Goal: Task Accomplishment & Management: Manage account settings

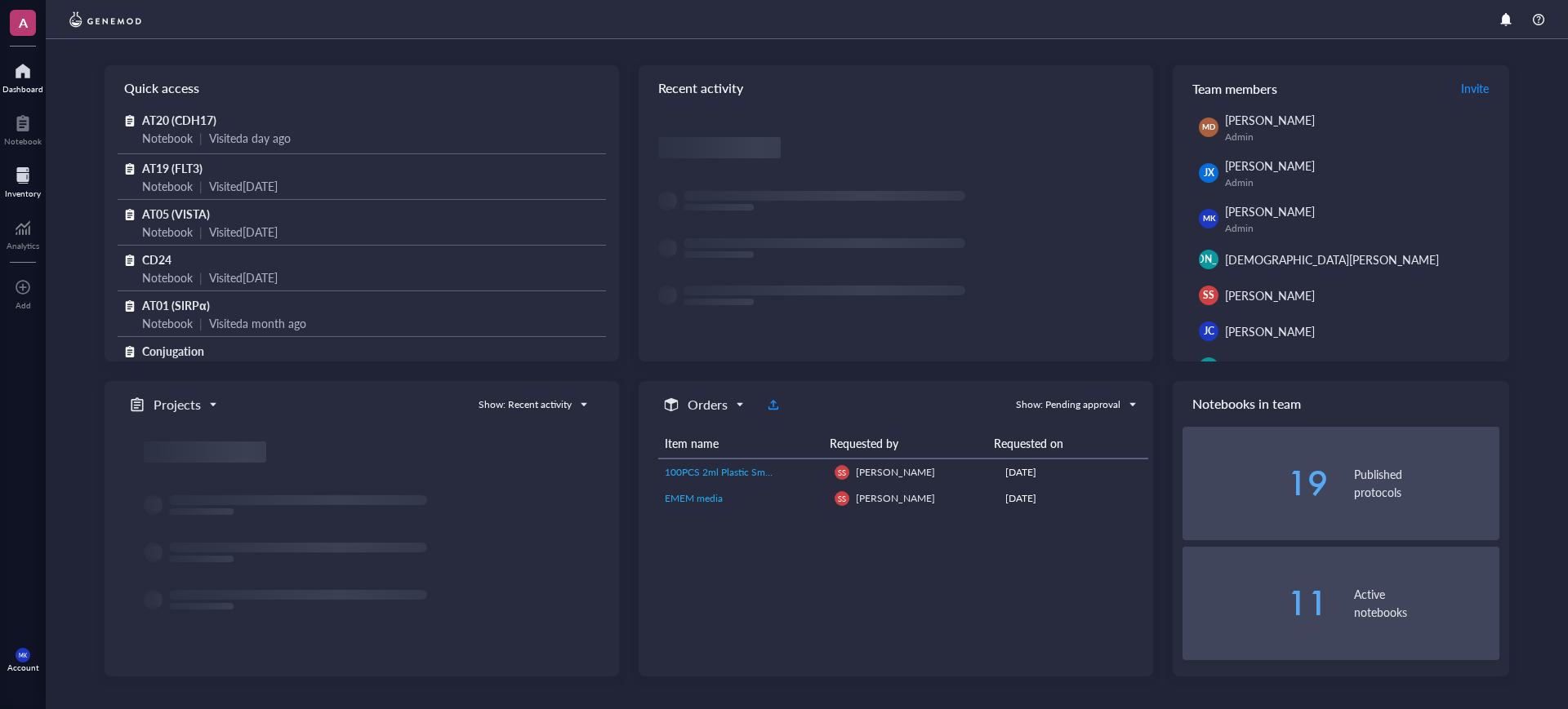
click at [20, 176] on div at bounding box center [23, 175] width 36 height 26
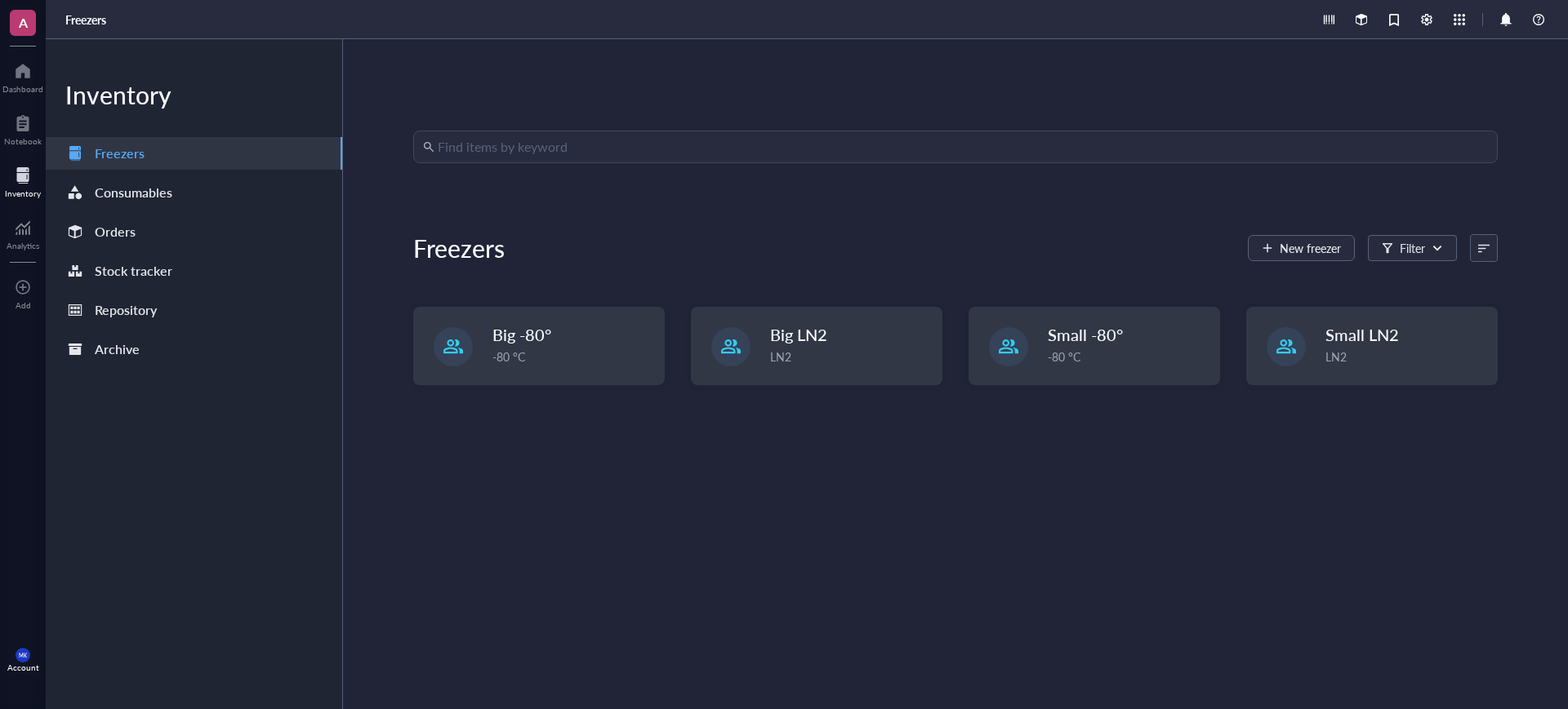
click at [106, 213] on div "Inventory Freezers Consumables Orders Stock tracker Repository Archive" at bounding box center [194, 374] width 297 height 670
click at [110, 226] on div "Orders" at bounding box center [114, 232] width 41 height 23
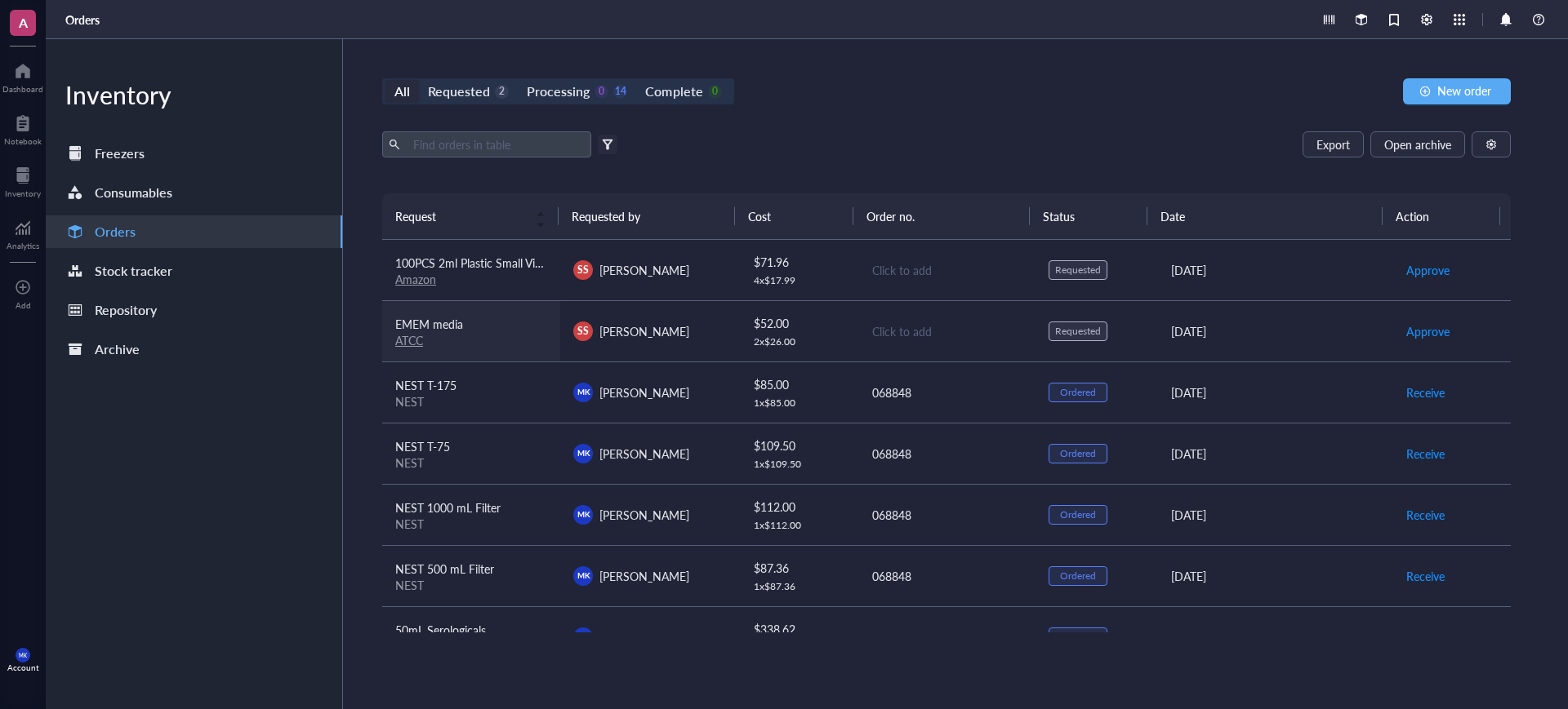
click at [412, 341] on link "ATCC" at bounding box center [409, 340] width 28 height 16
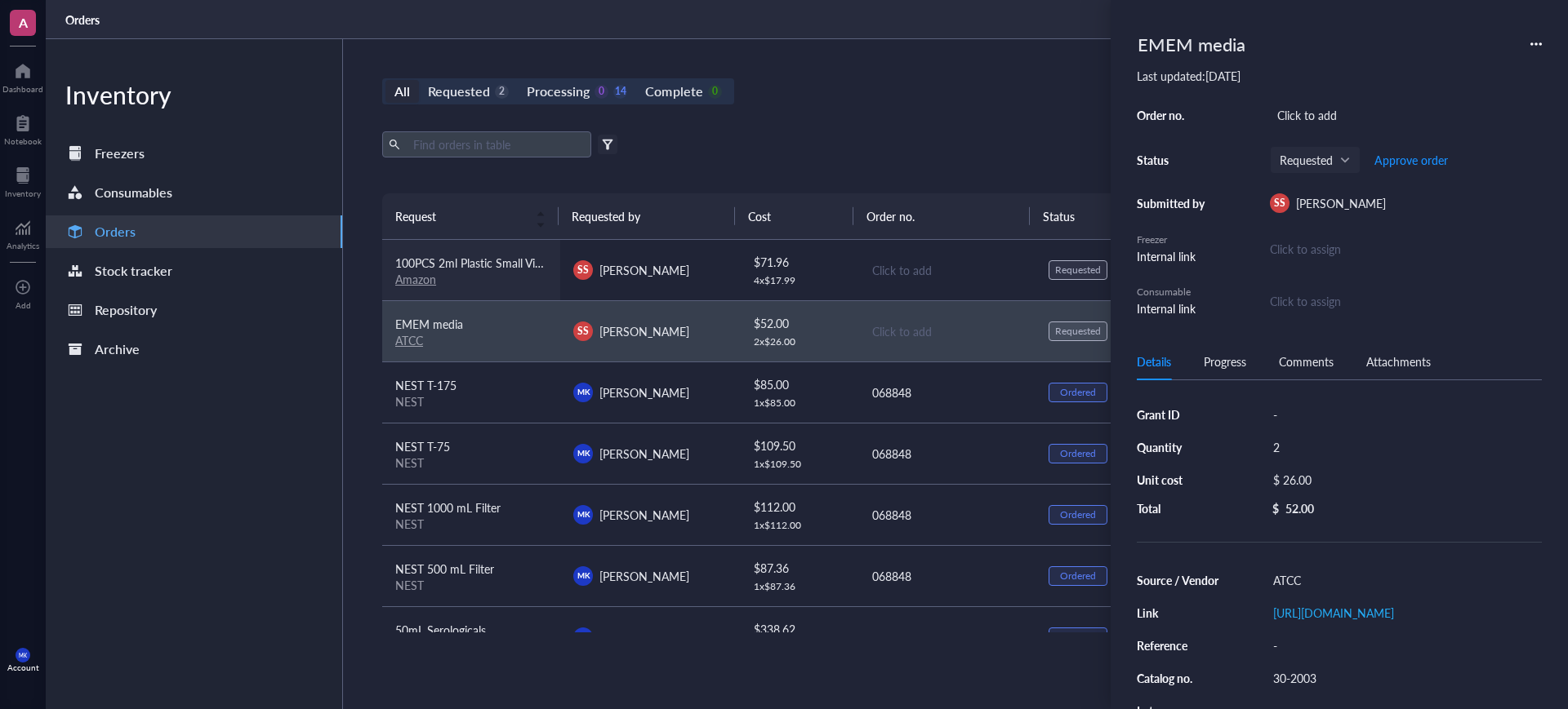
click at [412, 277] on link "Amazon" at bounding box center [415, 278] width 41 height 16
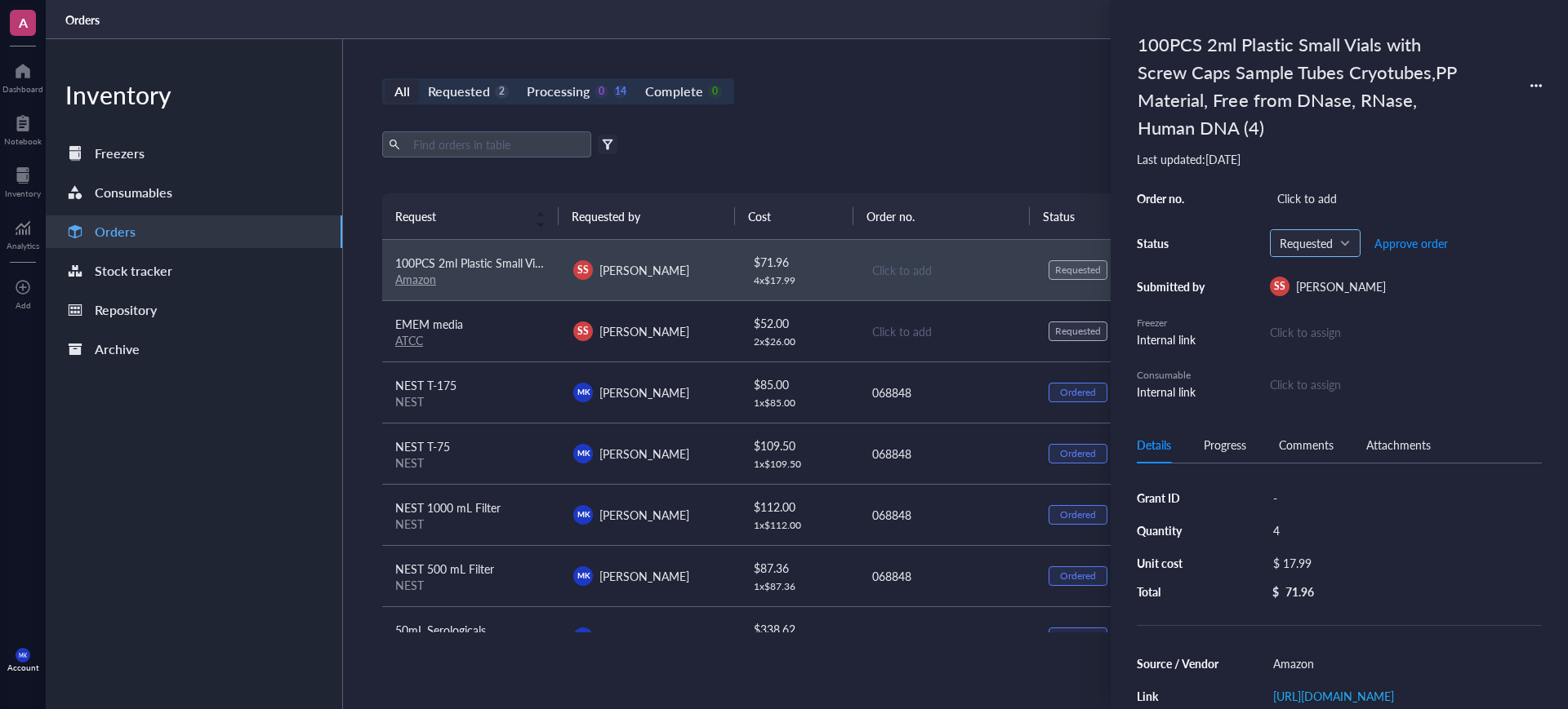
click at [1328, 241] on span "Requested" at bounding box center [1313, 243] width 68 height 15
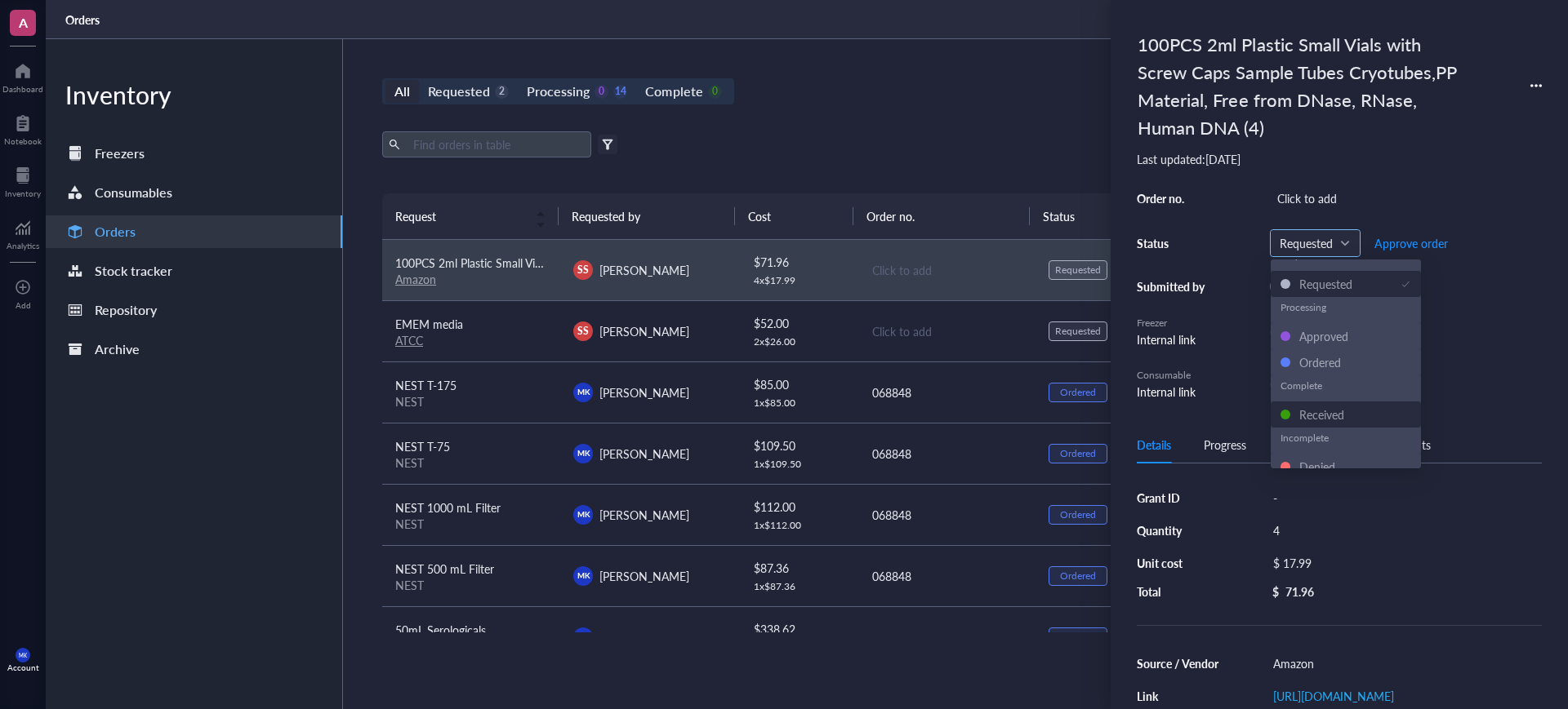
scroll to position [26, 0]
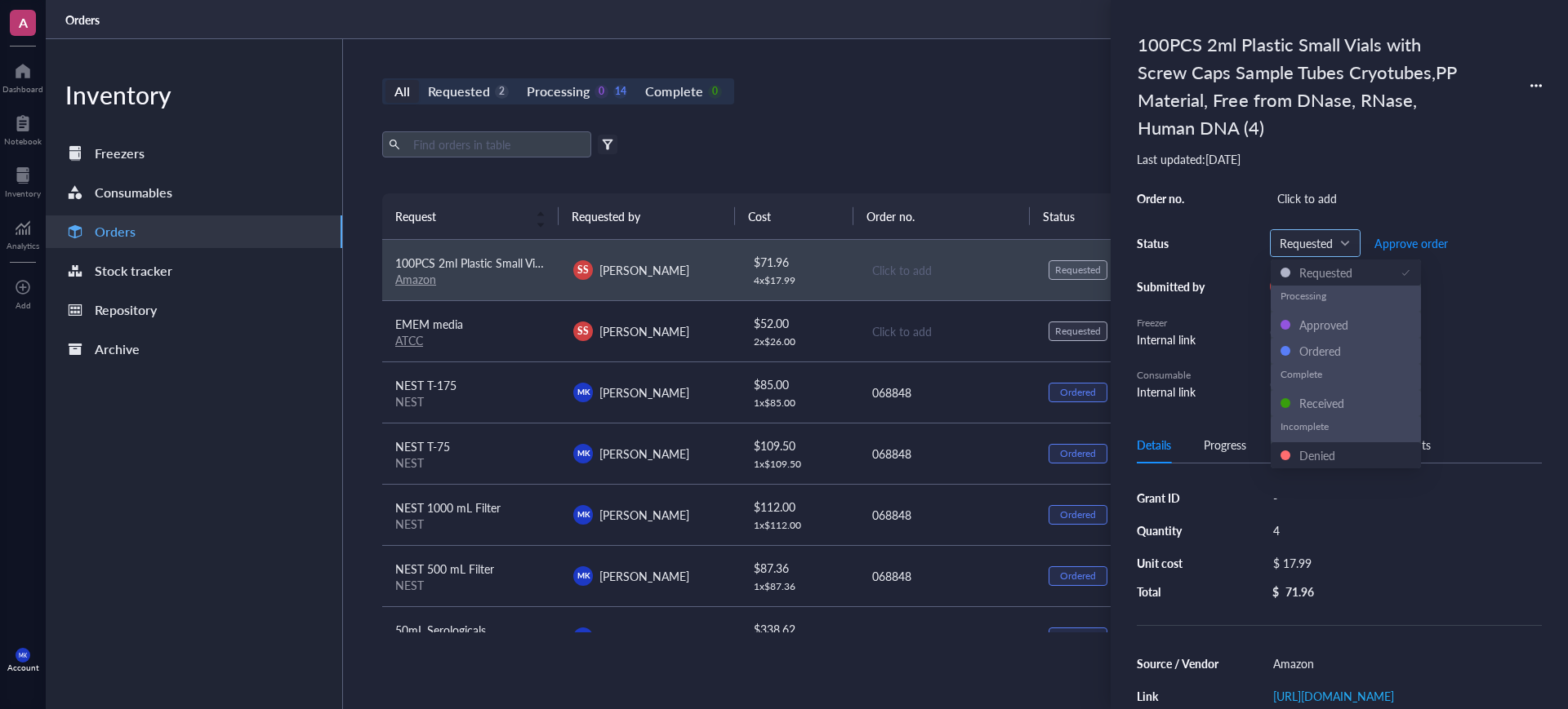
click at [1321, 446] on div "Denied" at bounding box center [1317, 455] width 36 height 18
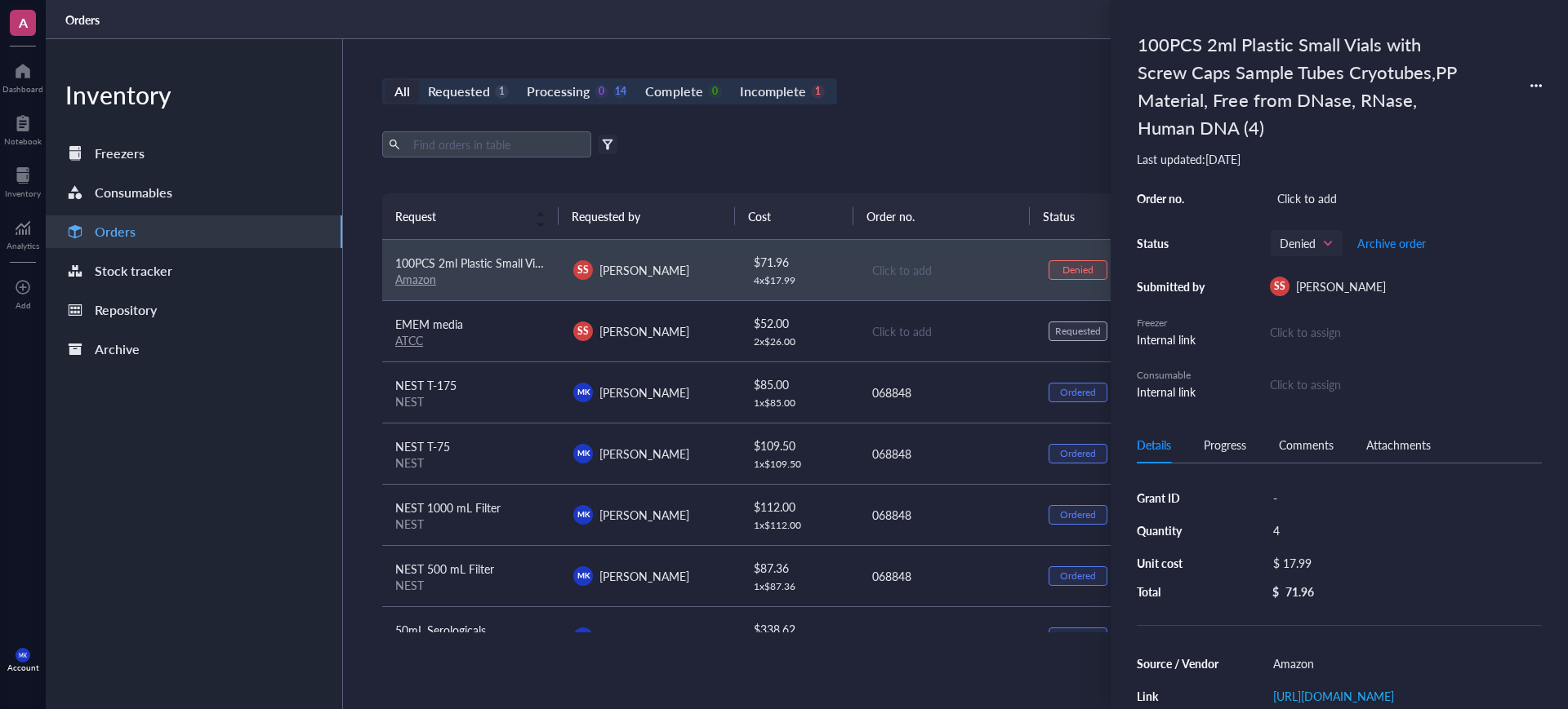
click at [983, 107] on div "All Requested 1 Processing 0 14 Complete 0 Incomplete 1 New order Export Open a…" at bounding box center [946, 374] width 1207 height 670
click at [990, 326] on div "Click to add" at bounding box center [947, 331] width 150 height 18
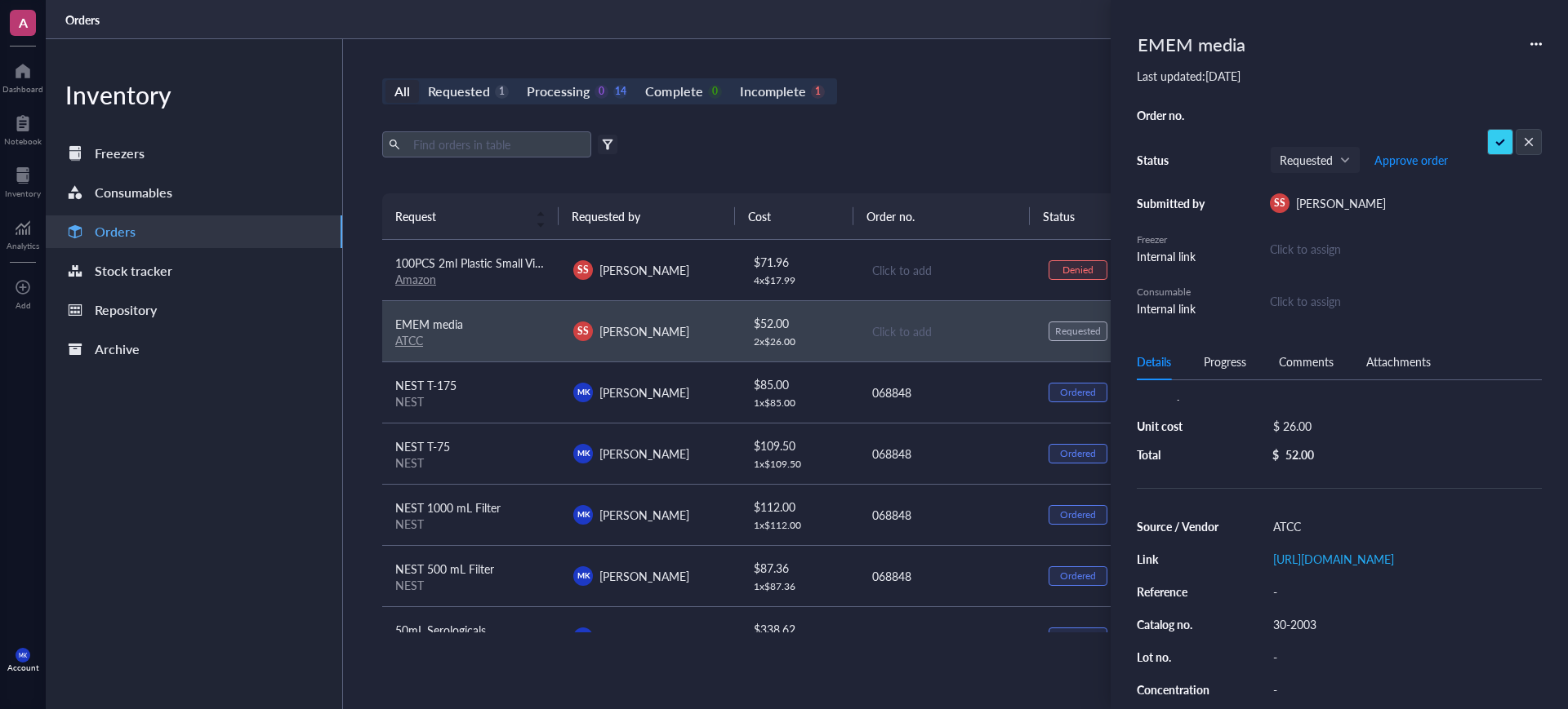
scroll to position [102, 0]
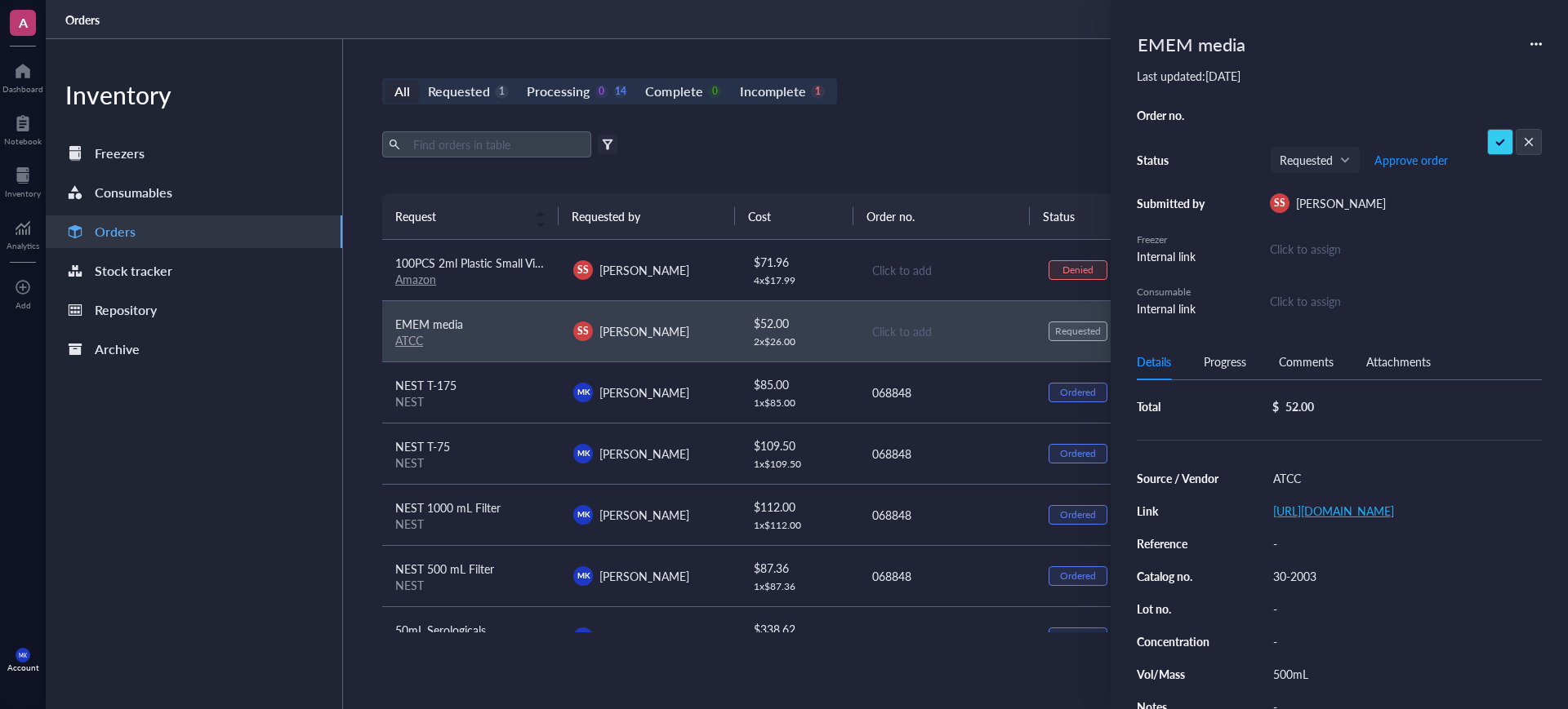
click at [1350, 507] on link "[URL][DOMAIN_NAME]" at bounding box center [1332, 511] width 120 height 16
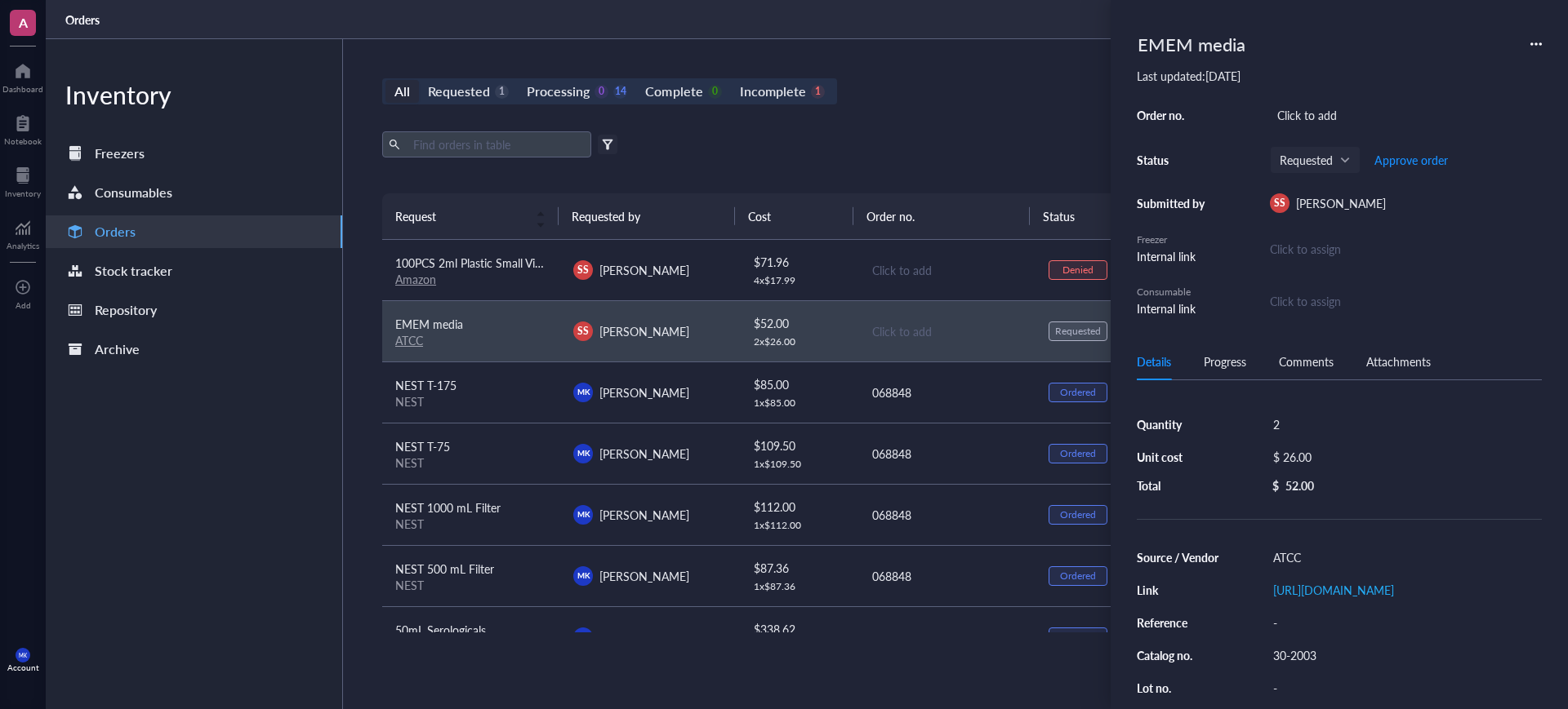
scroll to position [0, 0]
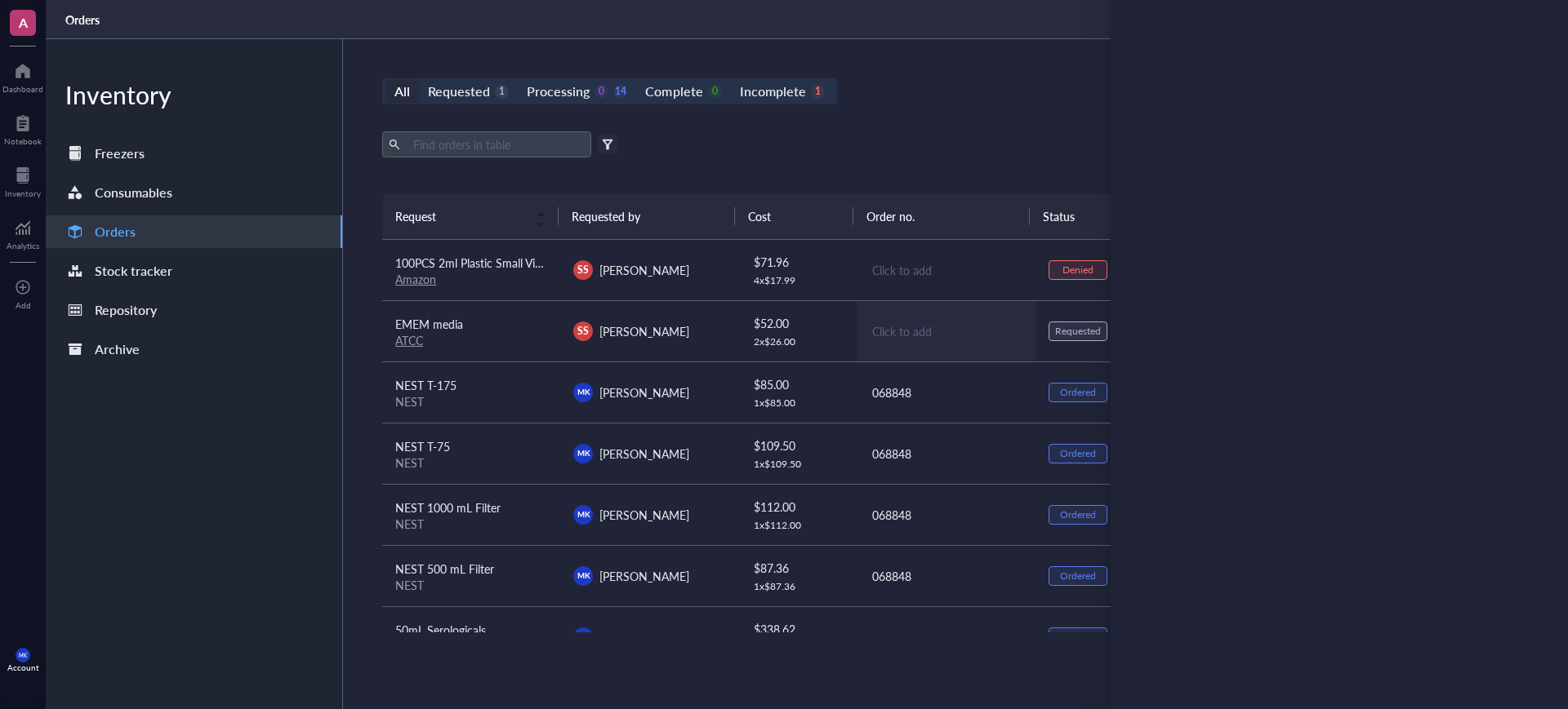
click at [893, 325] on div "Click to add" at bounding box center [947, 331] width 150 height 18
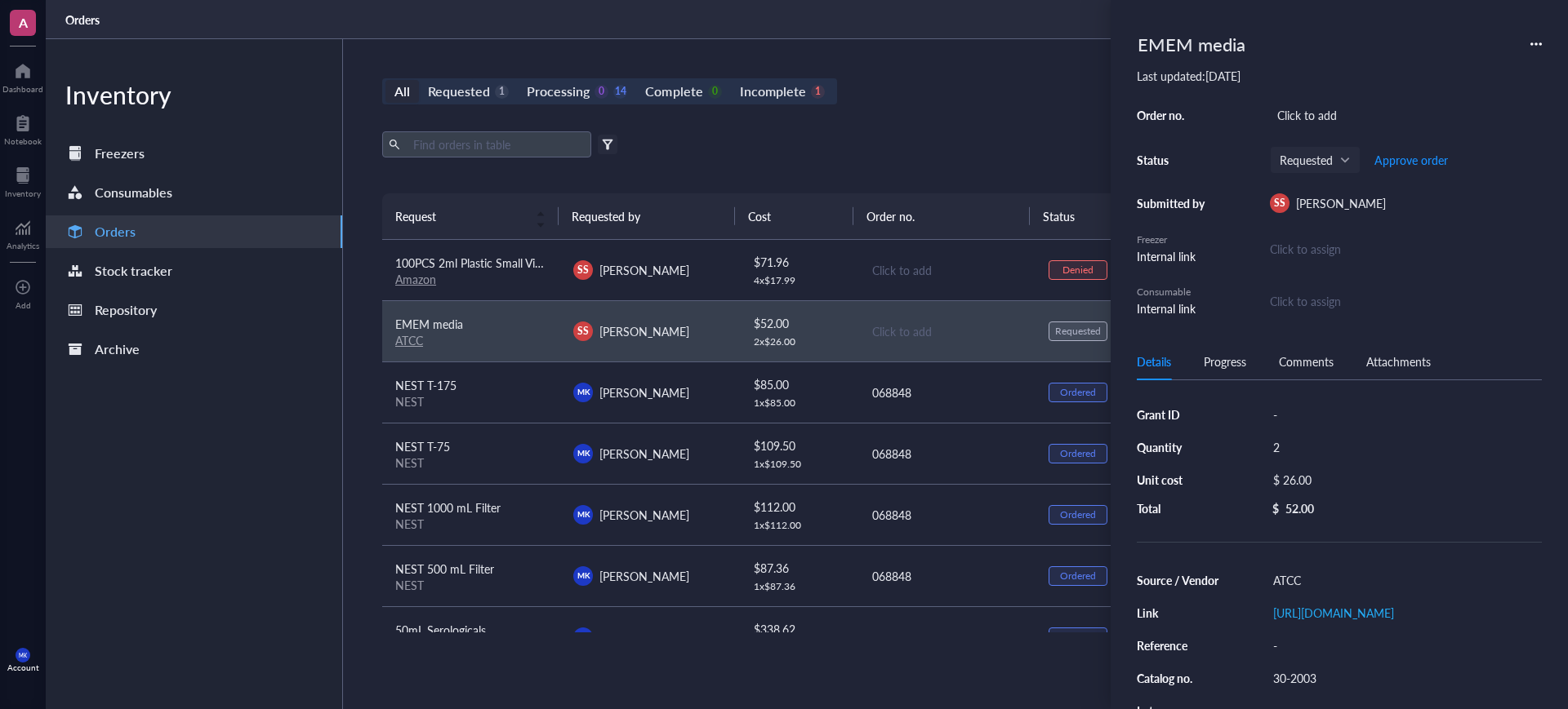
click at [1291, 118] on div "Click to add" at bounding box center [1405, 114] width 272 height 23
type input "SO6029801"
click at [1431, 163] on span "Approve order" at bounding box center [1411, 159] width 74 height 13
click at [1420, 160] on span "Place order" at bounding box center [1398, 159] width 57 height 13
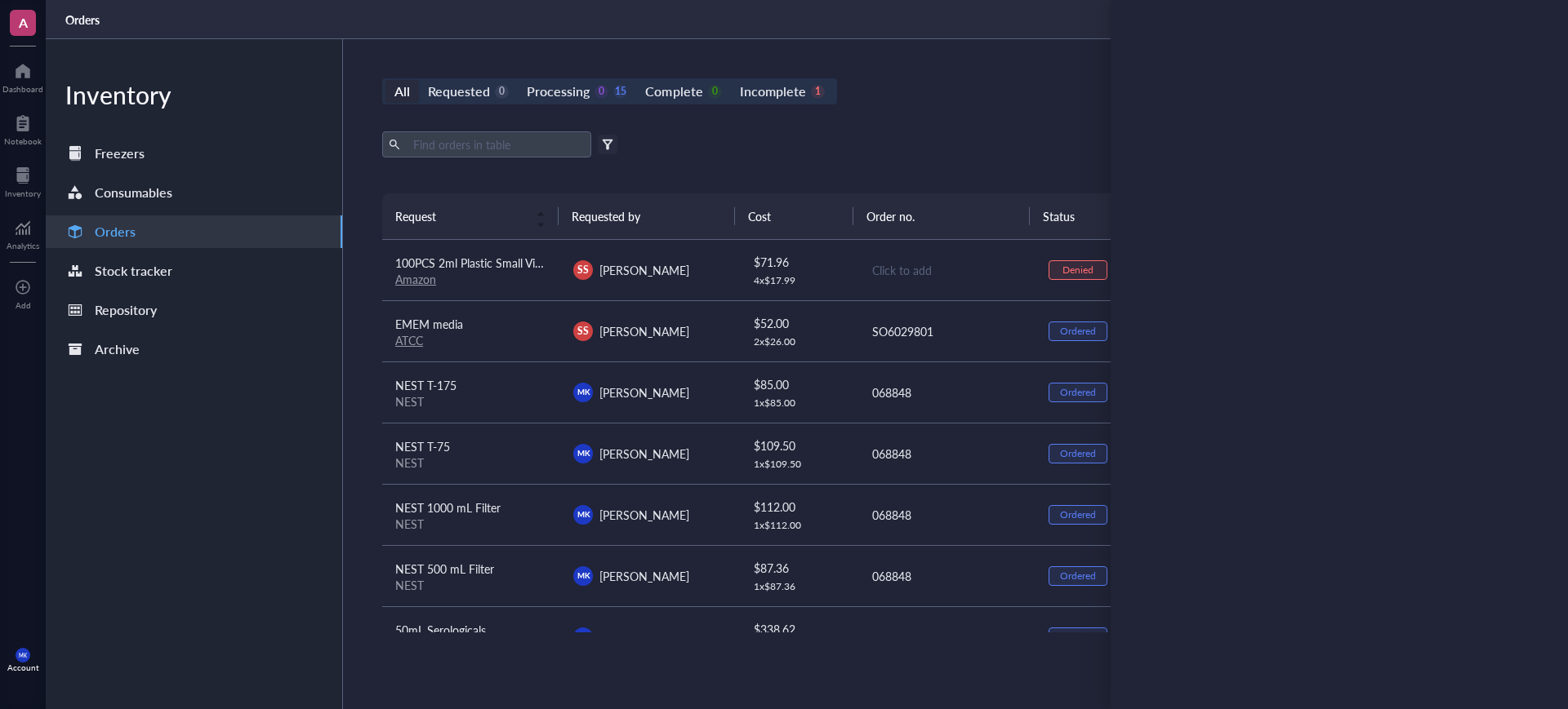
click at [1000, 132] on div "Export Open archive" at bounding box center [946, 144] width 1128 height 26
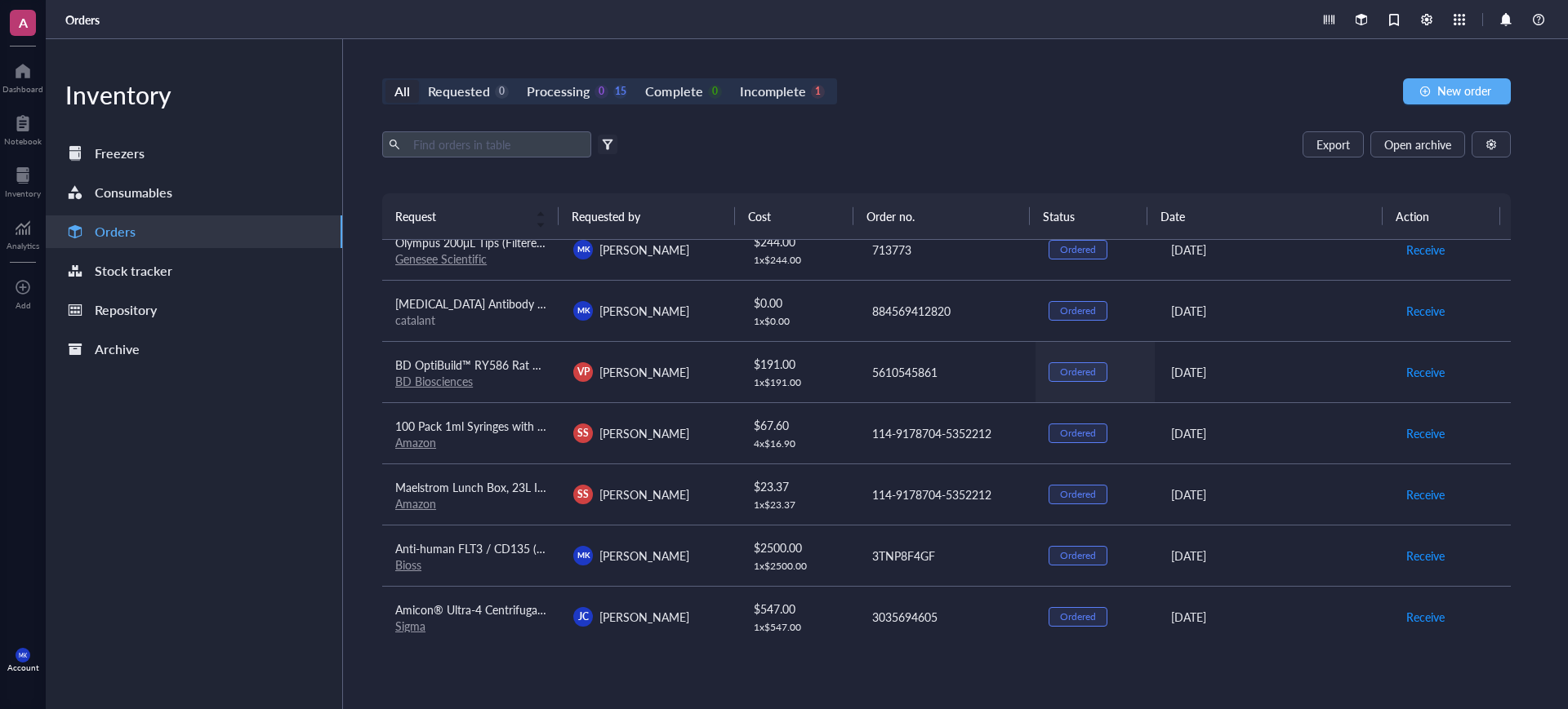
scroll to position [587, 0]
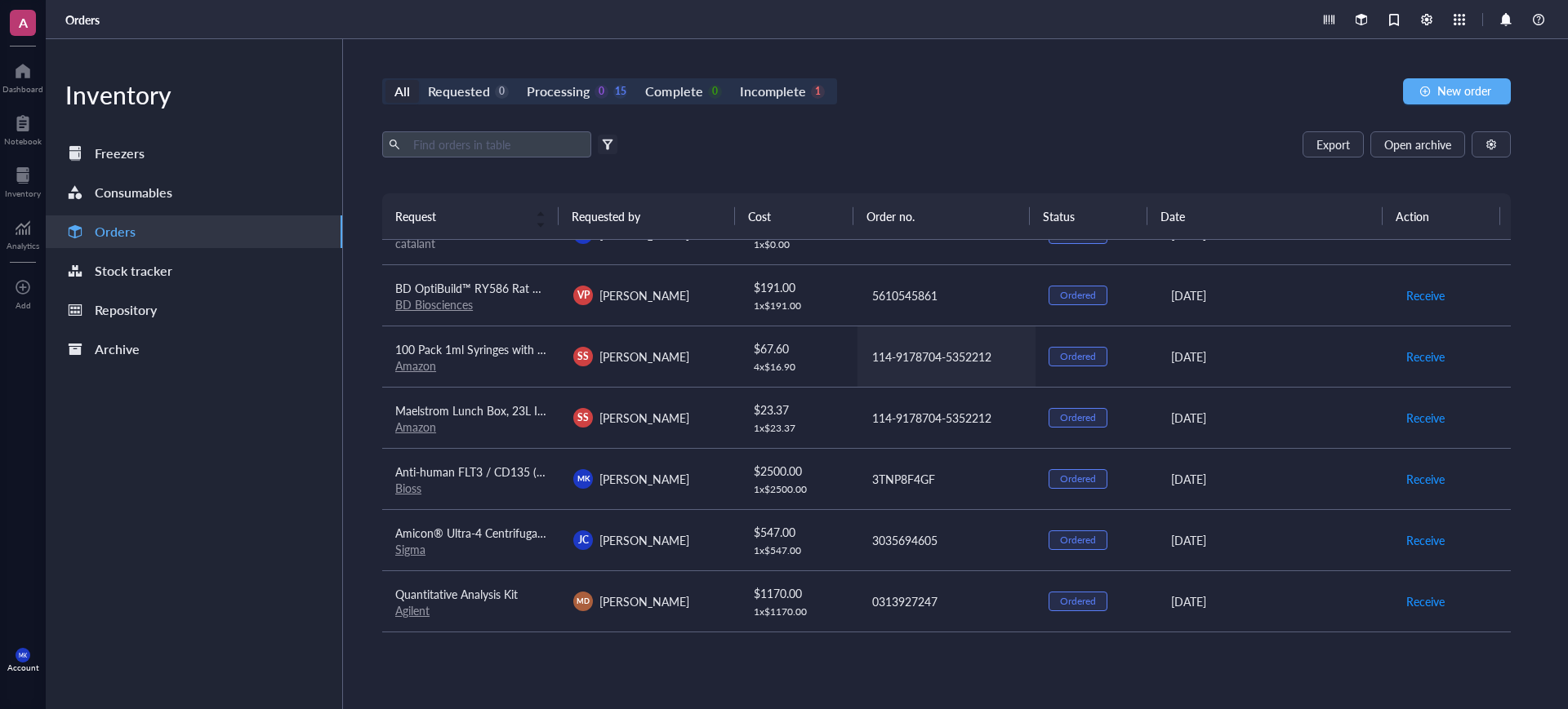
click at [915, 357] on div "114-9178704-5352212" at bounding box center [947, 357] width 150 height 18
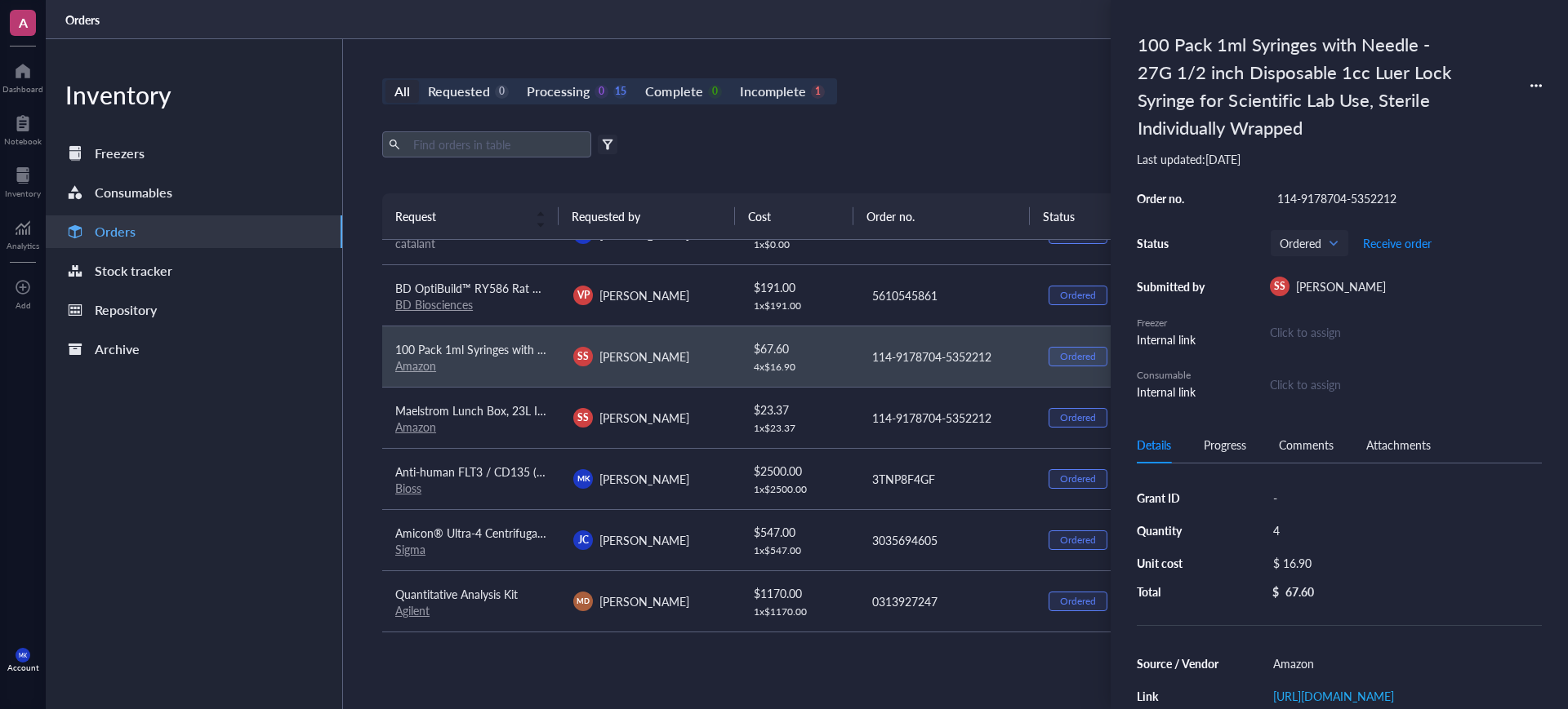
click at [1332, 198] on div "114-9178704-5352212" at bounding box center [1405, 198] width 272 height 23
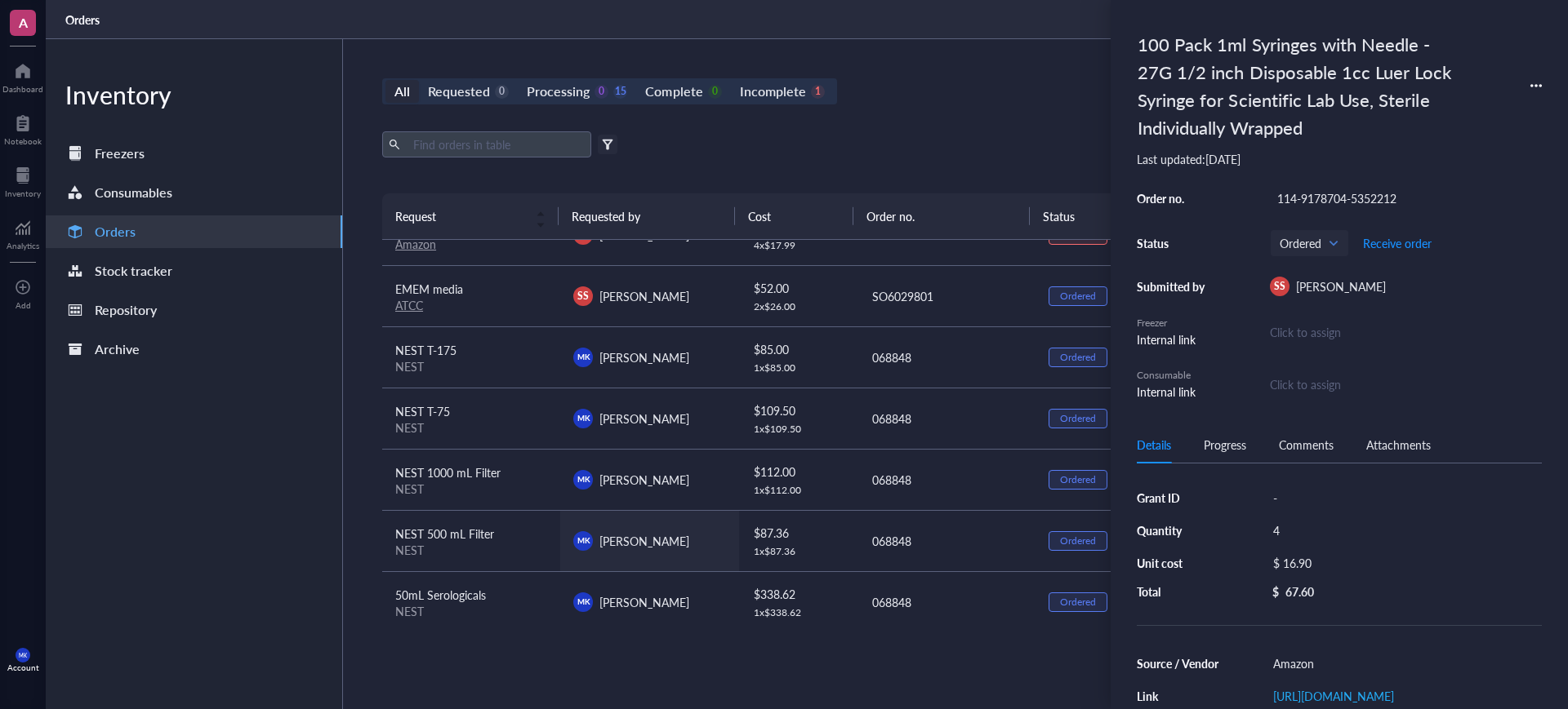
scroll to position [0, 0]
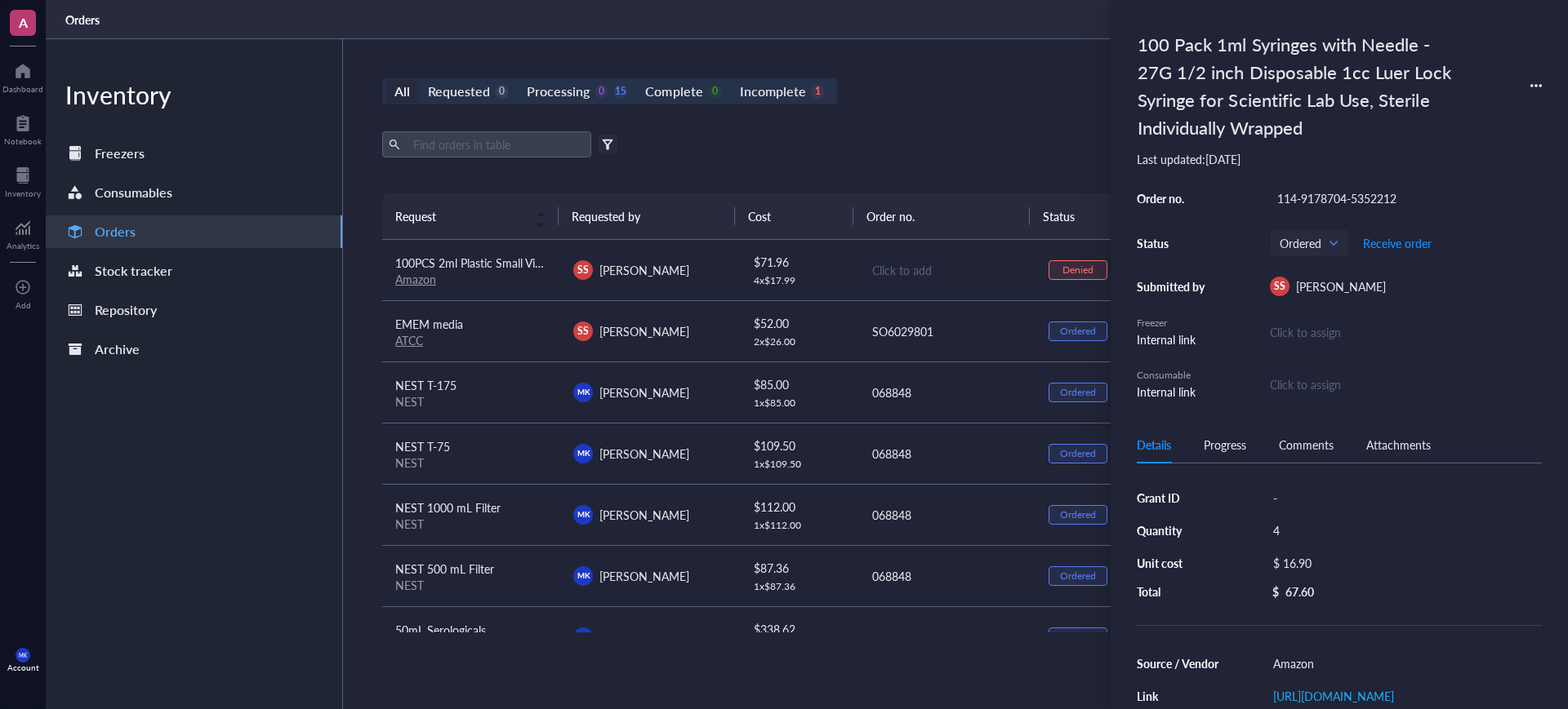
click at [1042, 194] on th "Status" at bounding box center [1088, 217] width 117 height 46
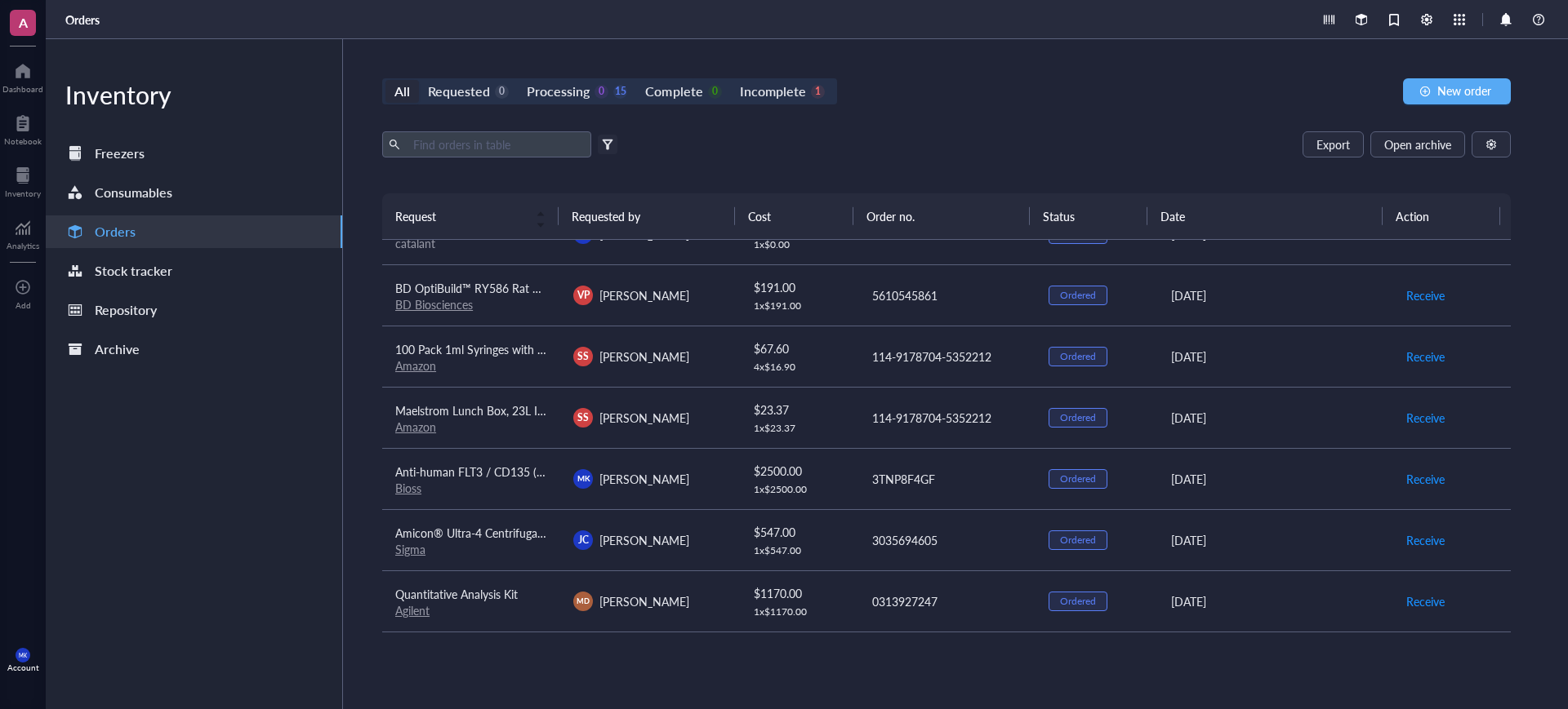
scroll to position [484, 0]
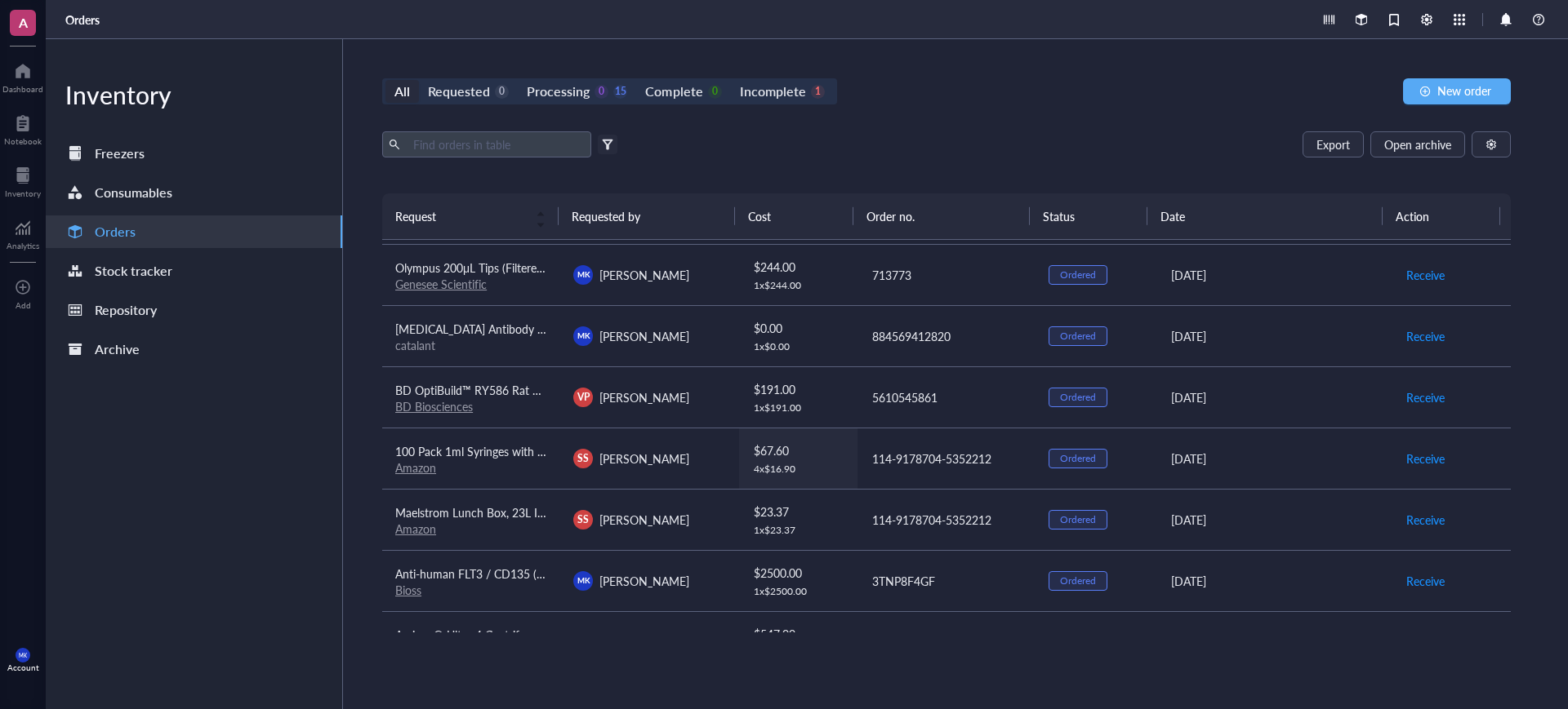
click at [833, 465] on div "4 x $ 16.90" at bounding box center [800, 468] width 92 height 13
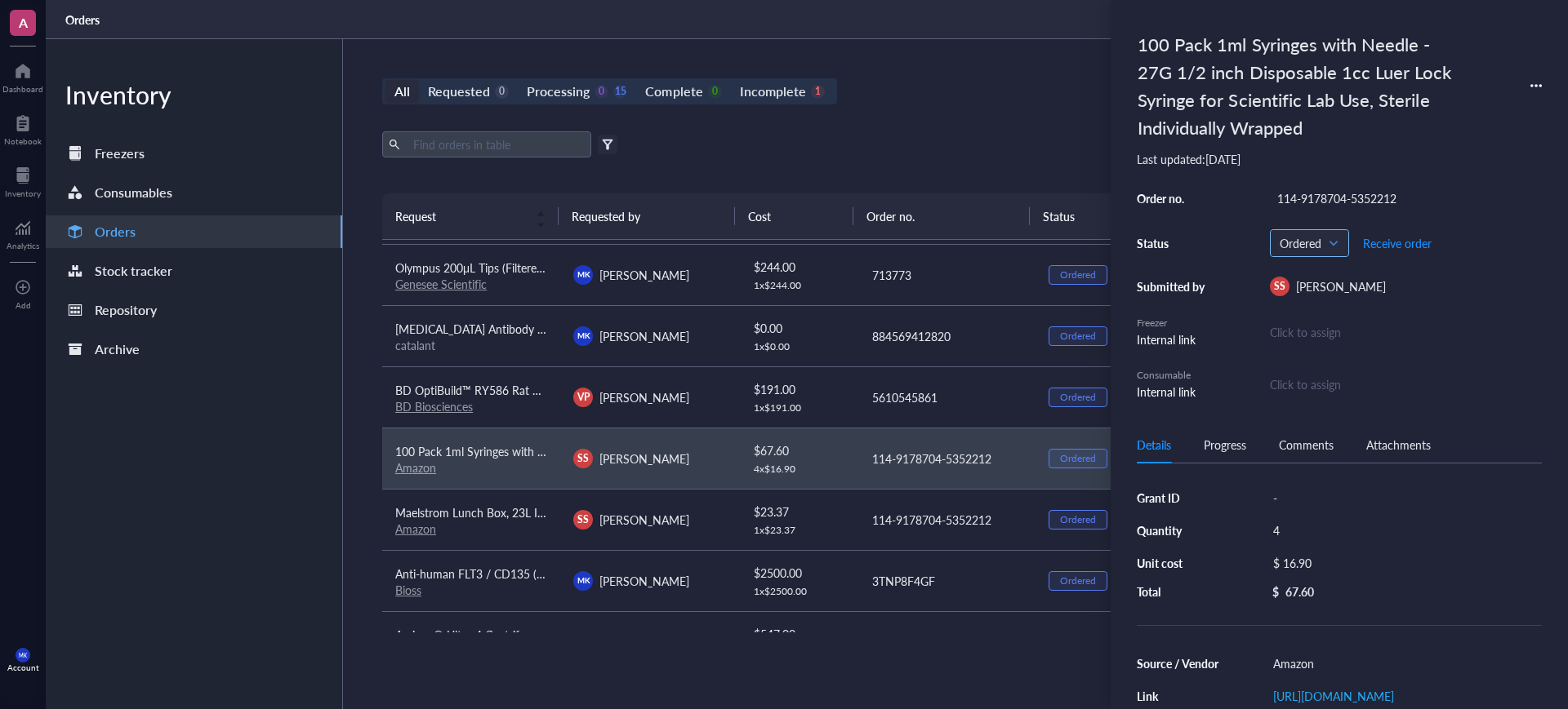
click at [1314, 245] on span "Ordered" at bounding box center [1307, 243] width 57 height 15
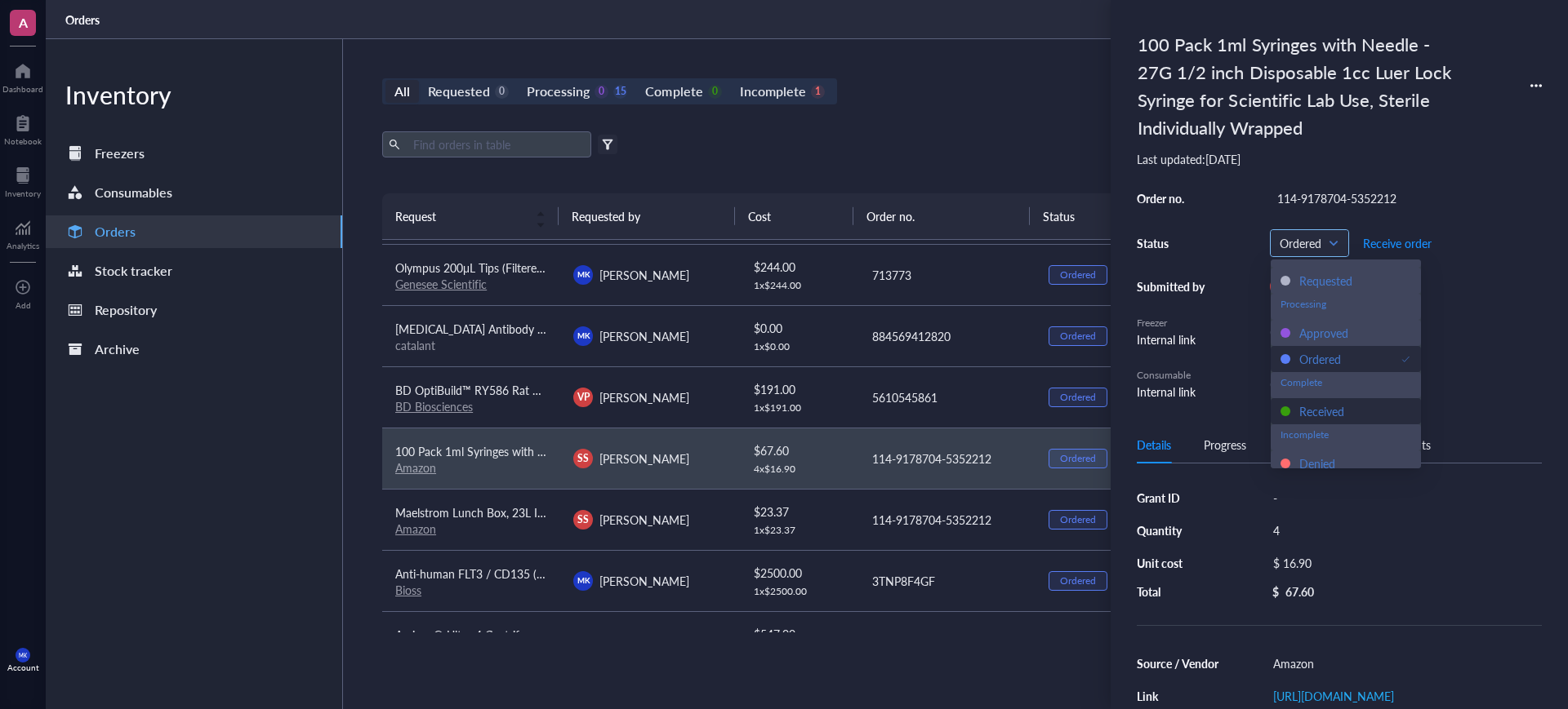
scroll to position [26, 0]
click at [1315, 443] on div "Denied" at bounding box center [1345, 455] width 150 height 26
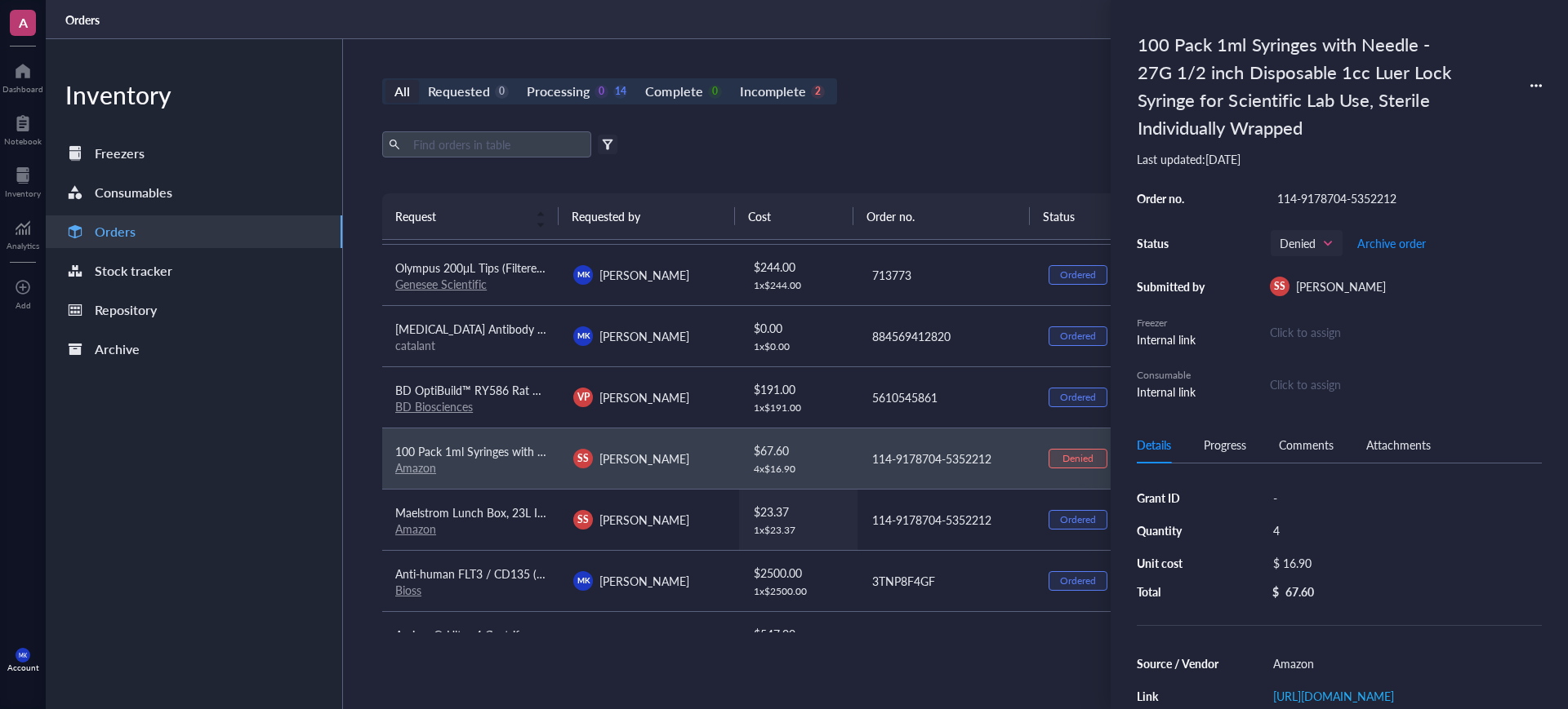
click at [833, 513] on div "$ 23.37" at bounding box center [800, 512] width 92 height 18
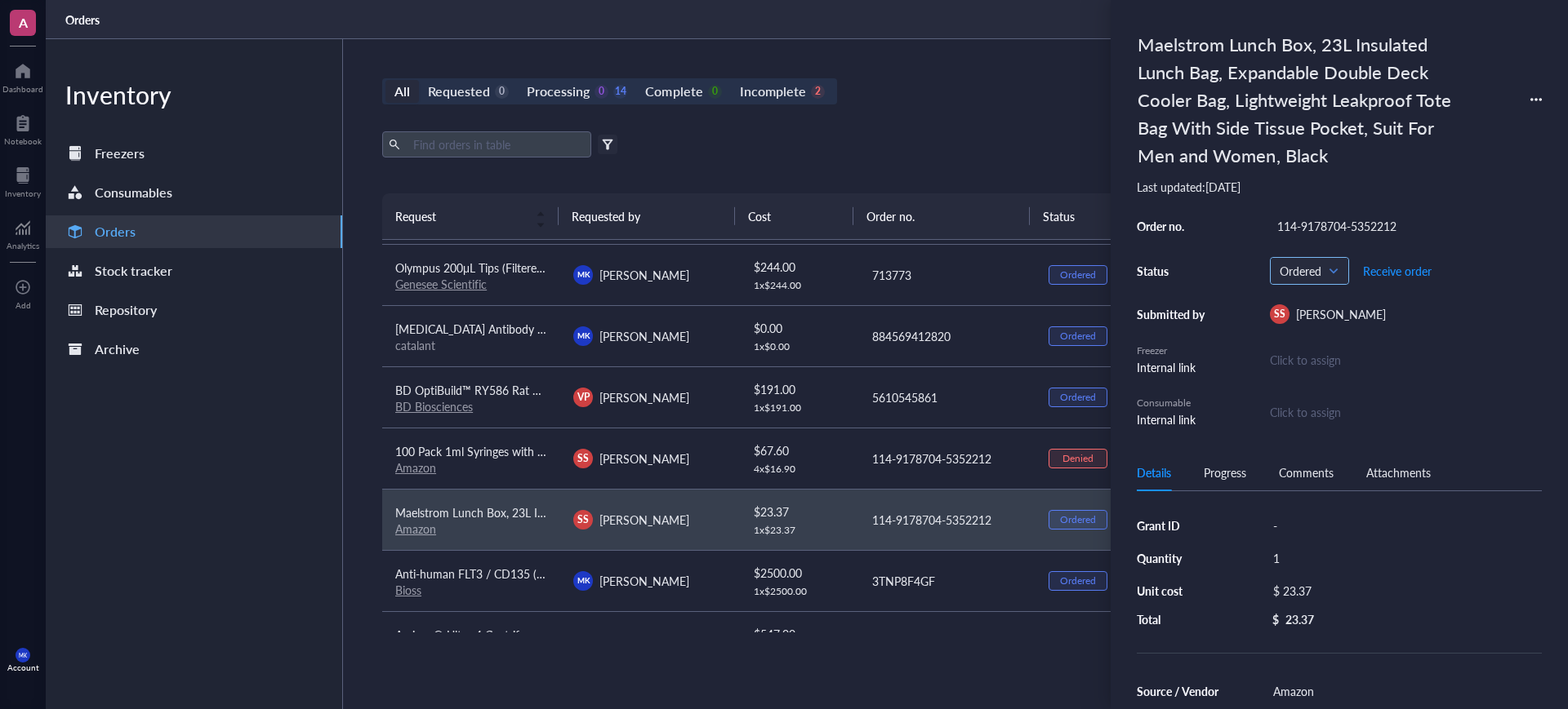
click at [1285, 264] on span "Ordered" at bounding box center [1307, 270] width 57 height 15
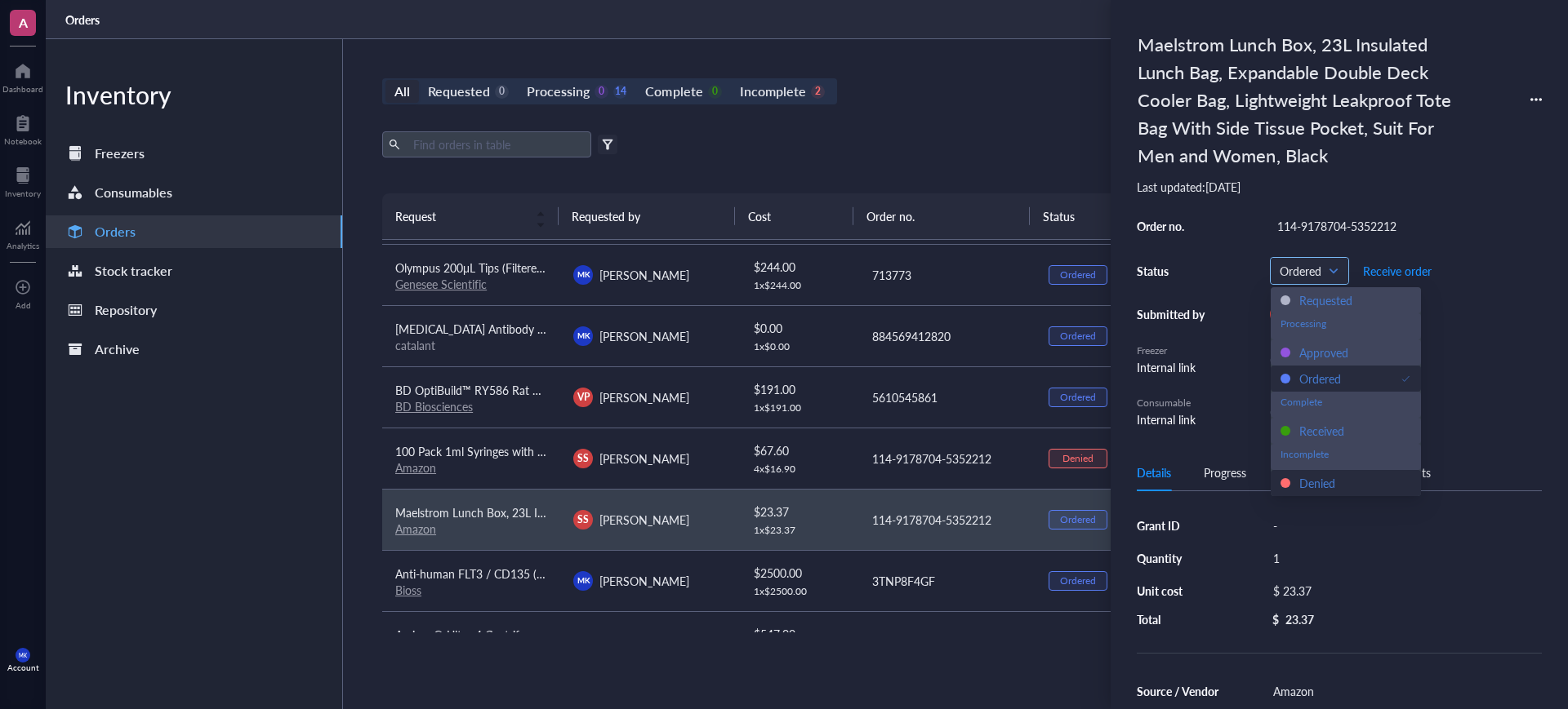
click at [1302, 480] on div "Denied" at bounding box center [1317, 483] width 36 height 18
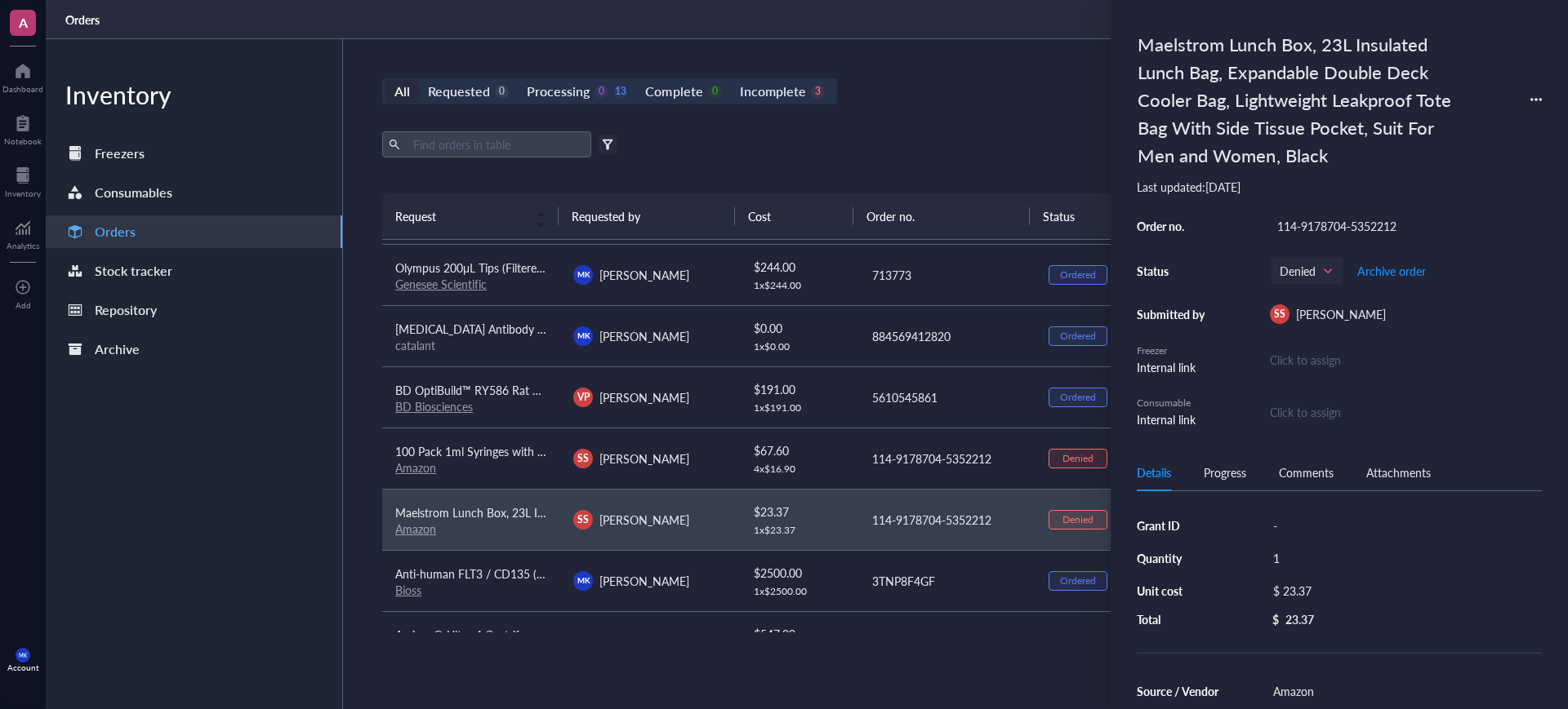
click at [919, 39] on div "Orders" at bounding box center [807, 19] width 1522 height 39
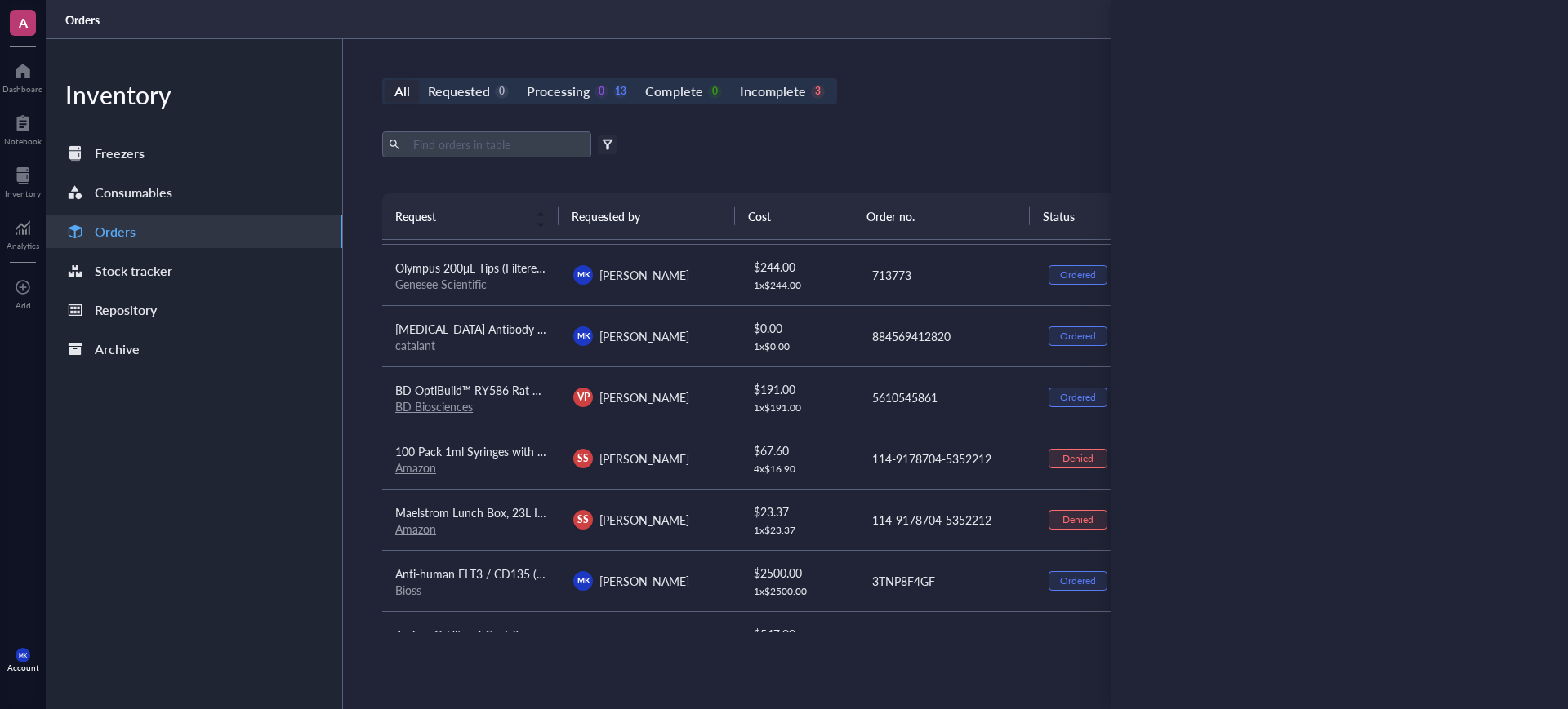
click at [993, 18] on div "Orders" at bounding box center [807, 19] width 1522 height 39
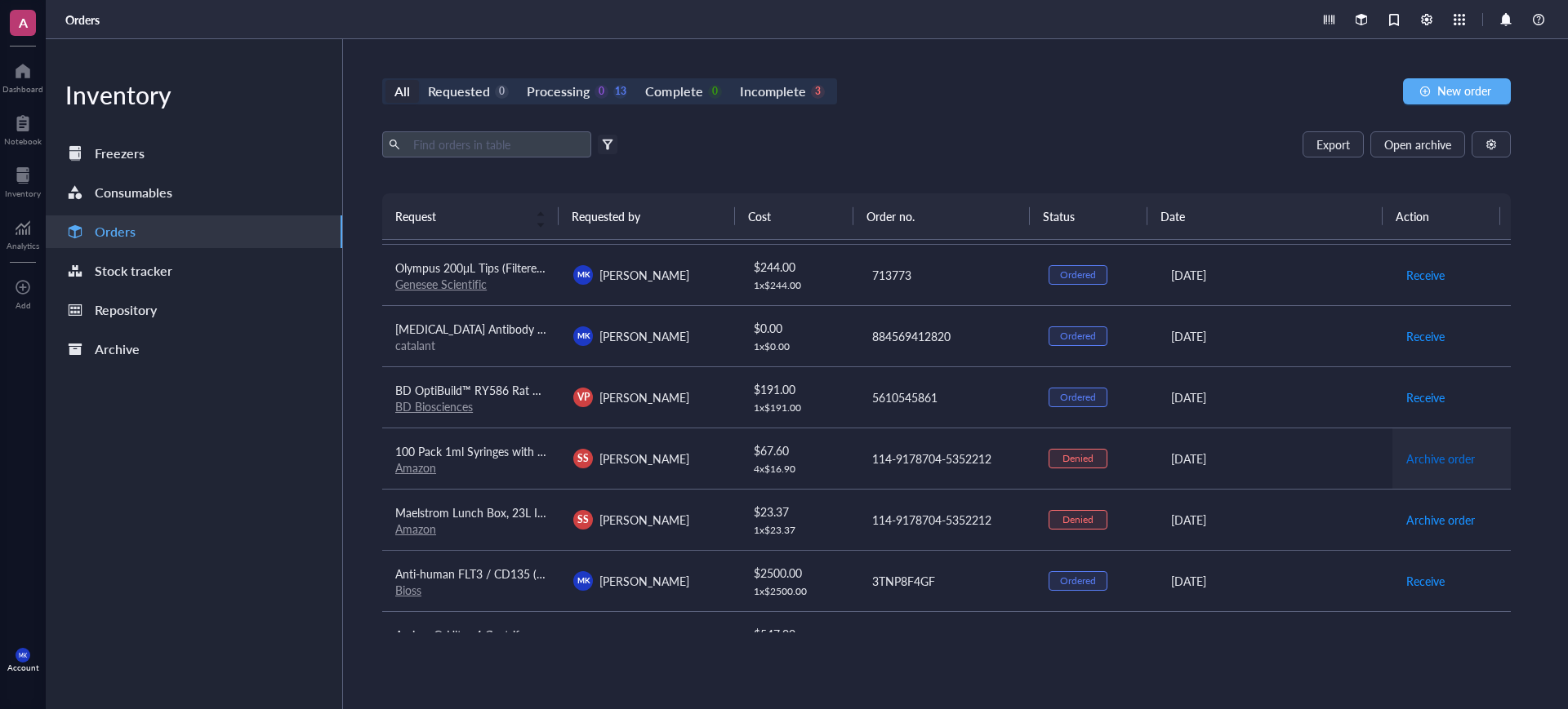
click at [1428, 467] on button "Archive order" at bounding box center [1440, 458] width 71 height 26
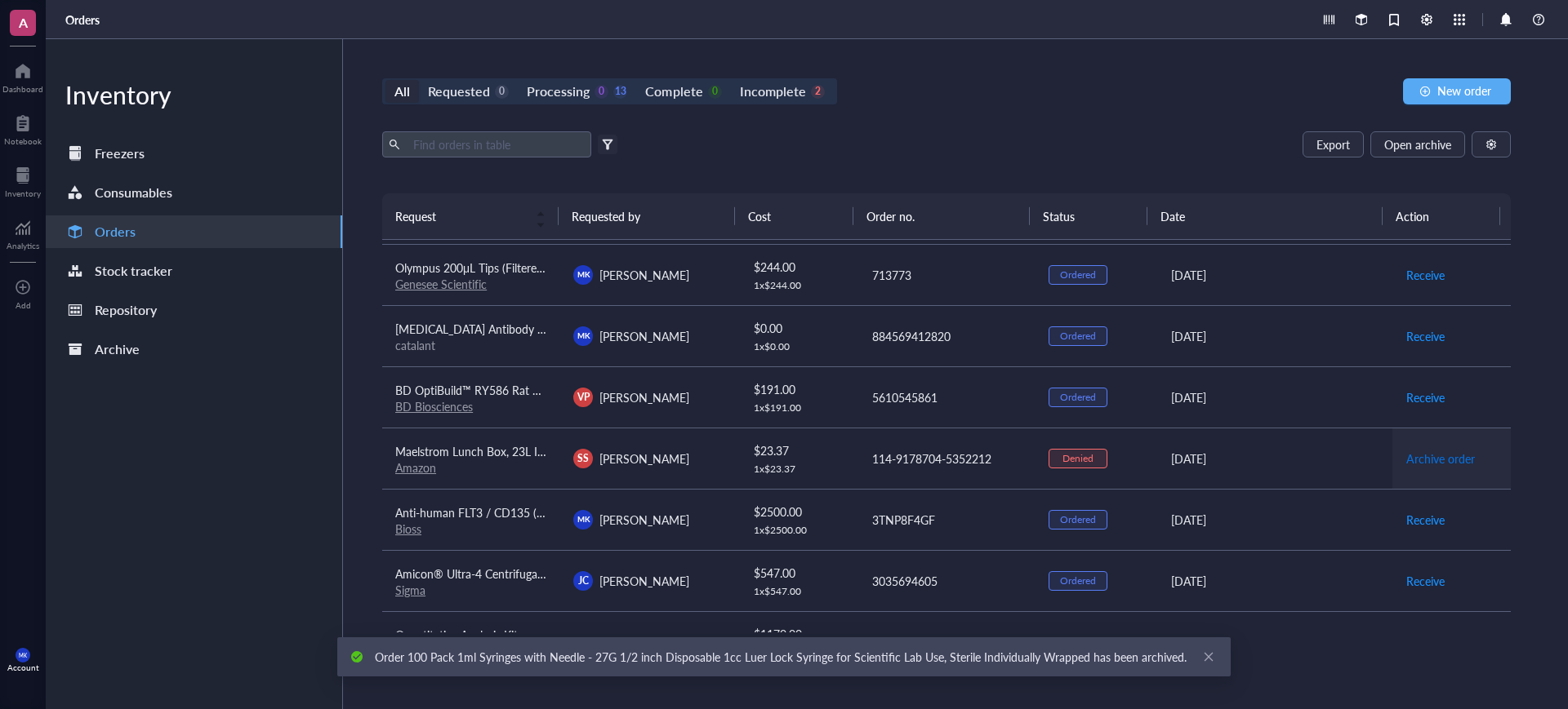
click at [1417, 455] on span "Archive order" at bounding box center [1440, 458] width 69 height 18
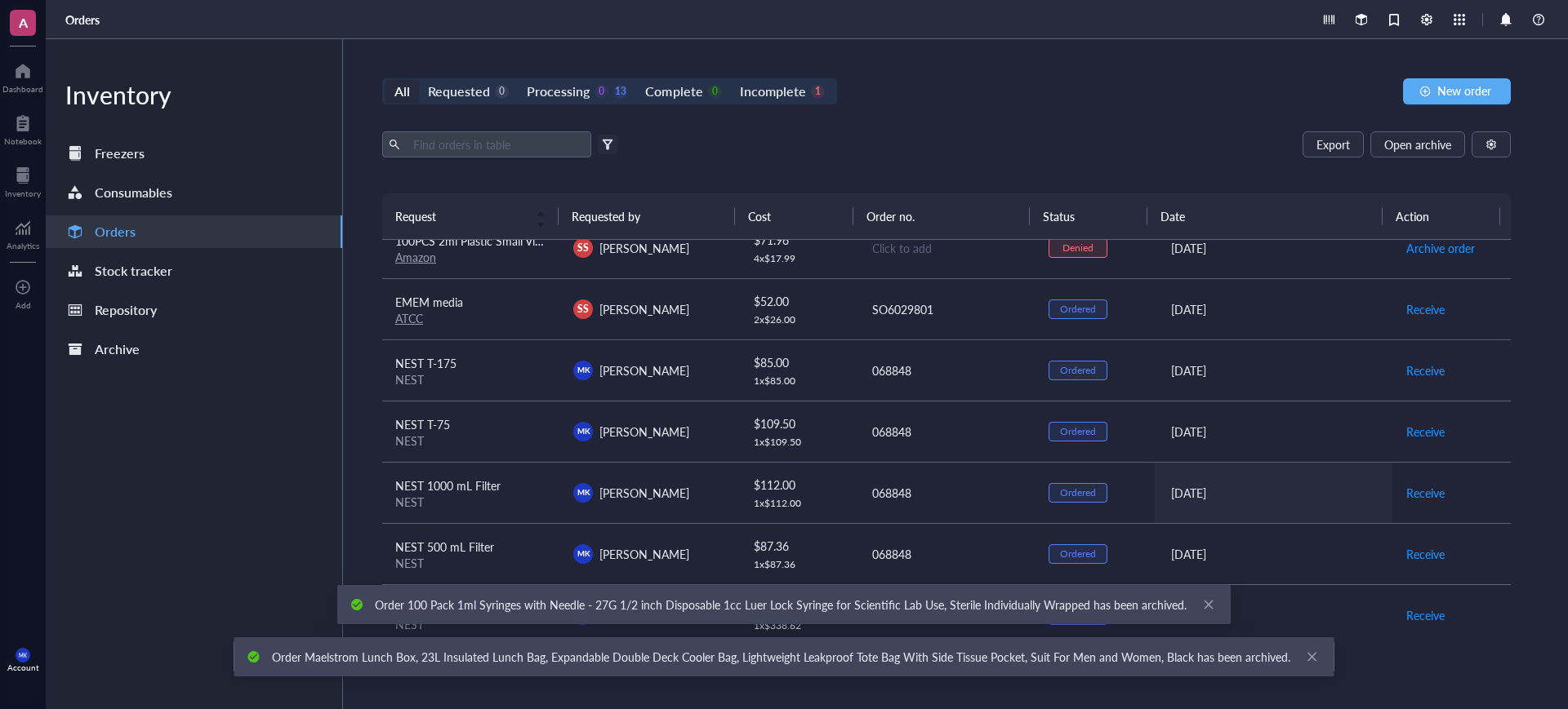
scroll to position [0, 0]
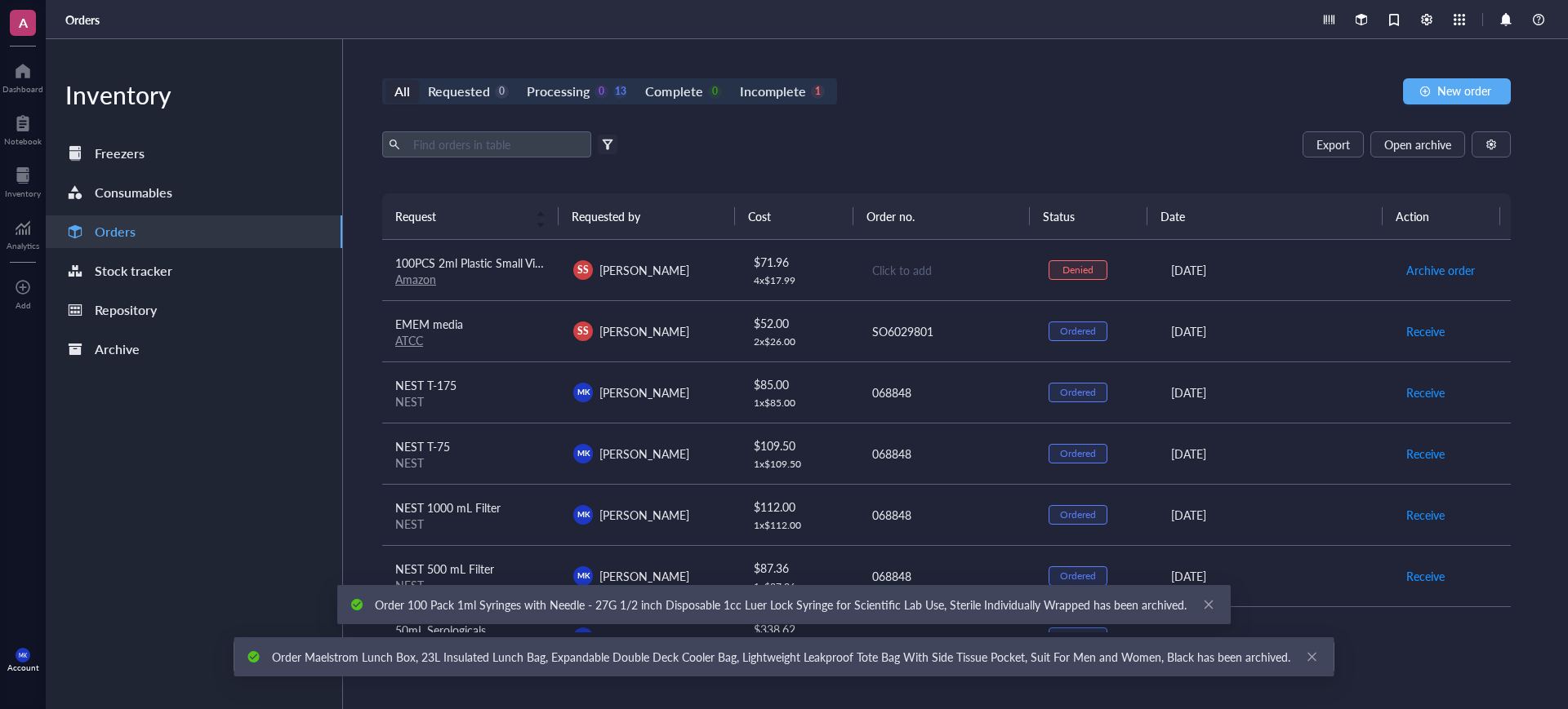
click at [1141, 85] on div "All Requested 0 Processing 0 13 Complete 0 Incomplete 1 New order" at bounding box center [946, 91] width 1128 height 26
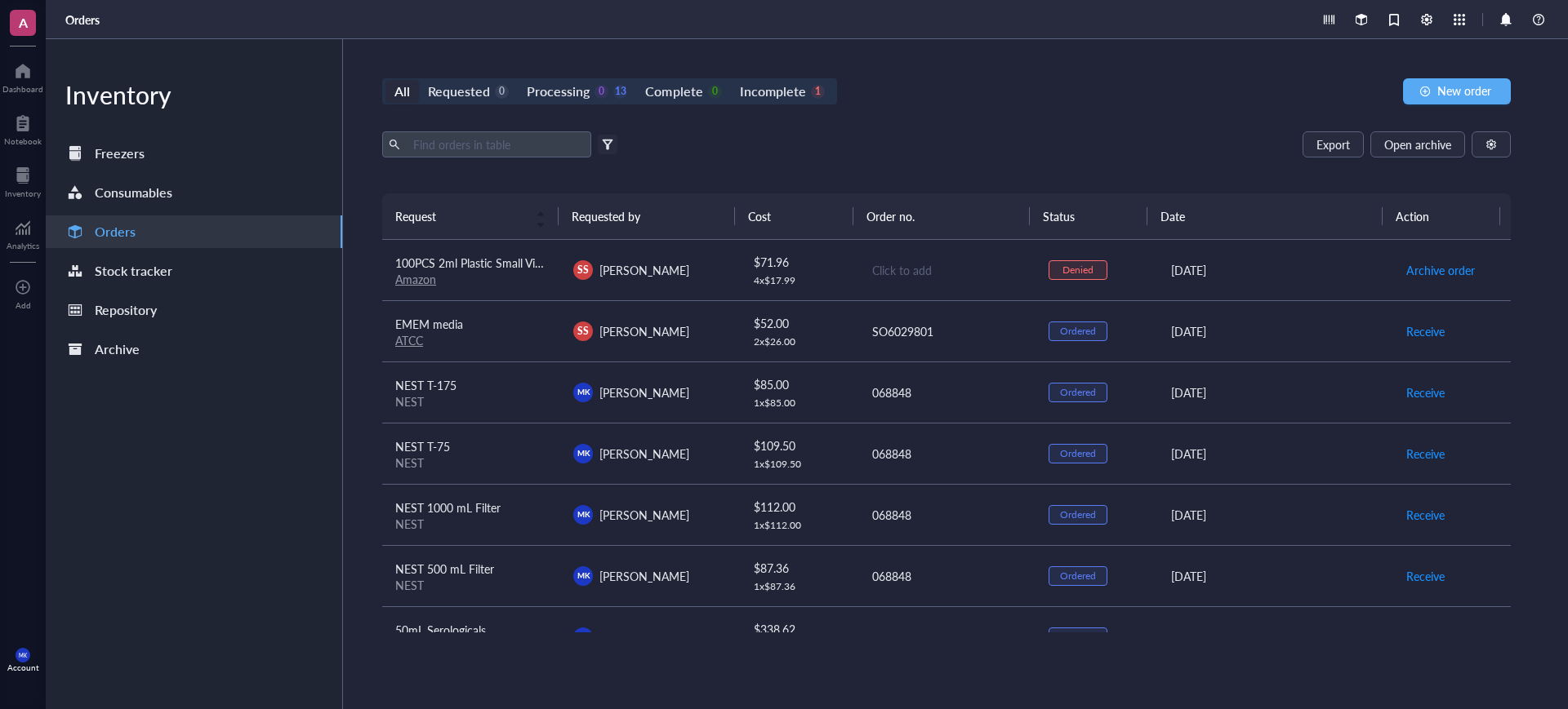
click at [287, 481] on div "Inventory Freezers Consumables Orders Stock tracker Repository Archive" at bounding box center [194, 374] width 297 height 670
click at [35, 86] on div "Dashboard" at bounding box center [22, 89] width 41 height 10
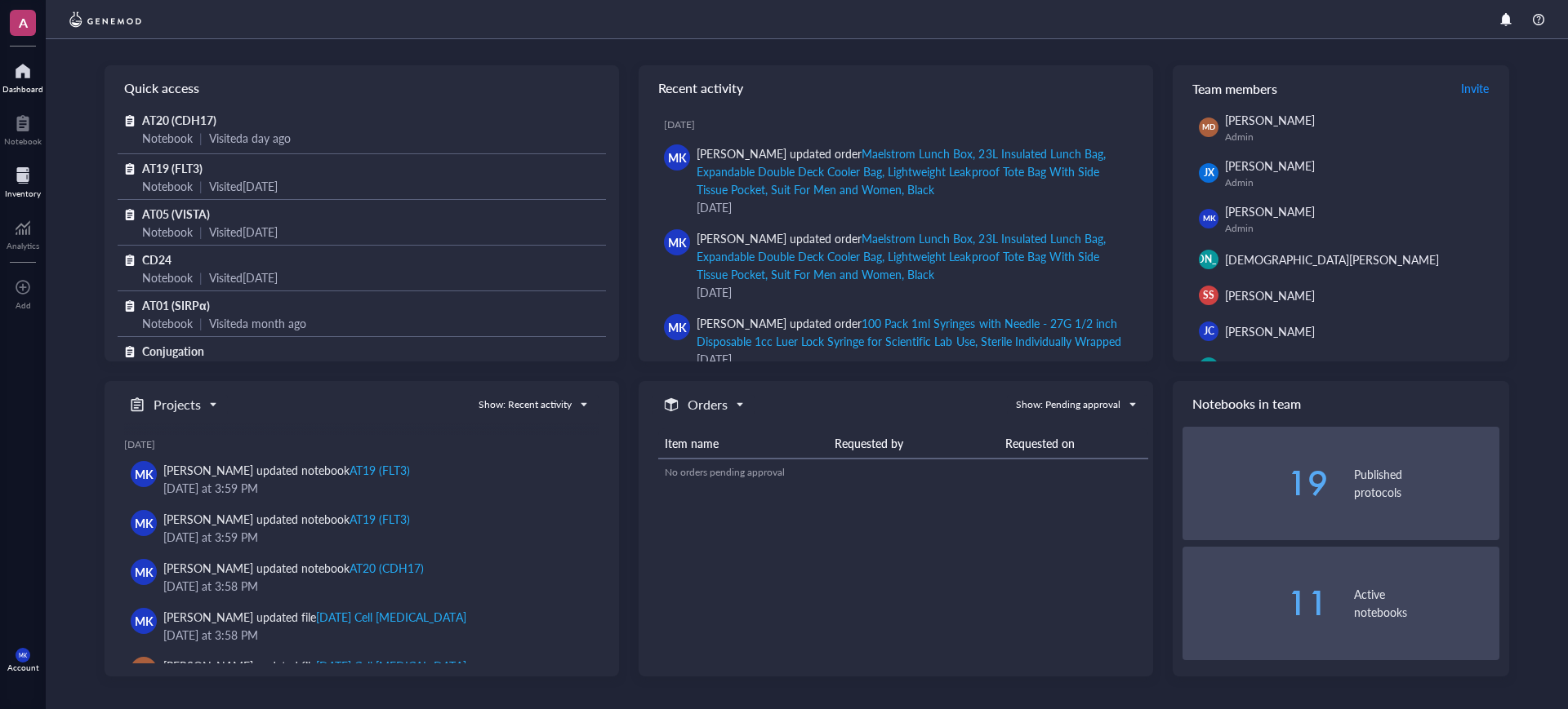
click at [38, 175] on div at bounding box center [23, 175] width 36 height 26
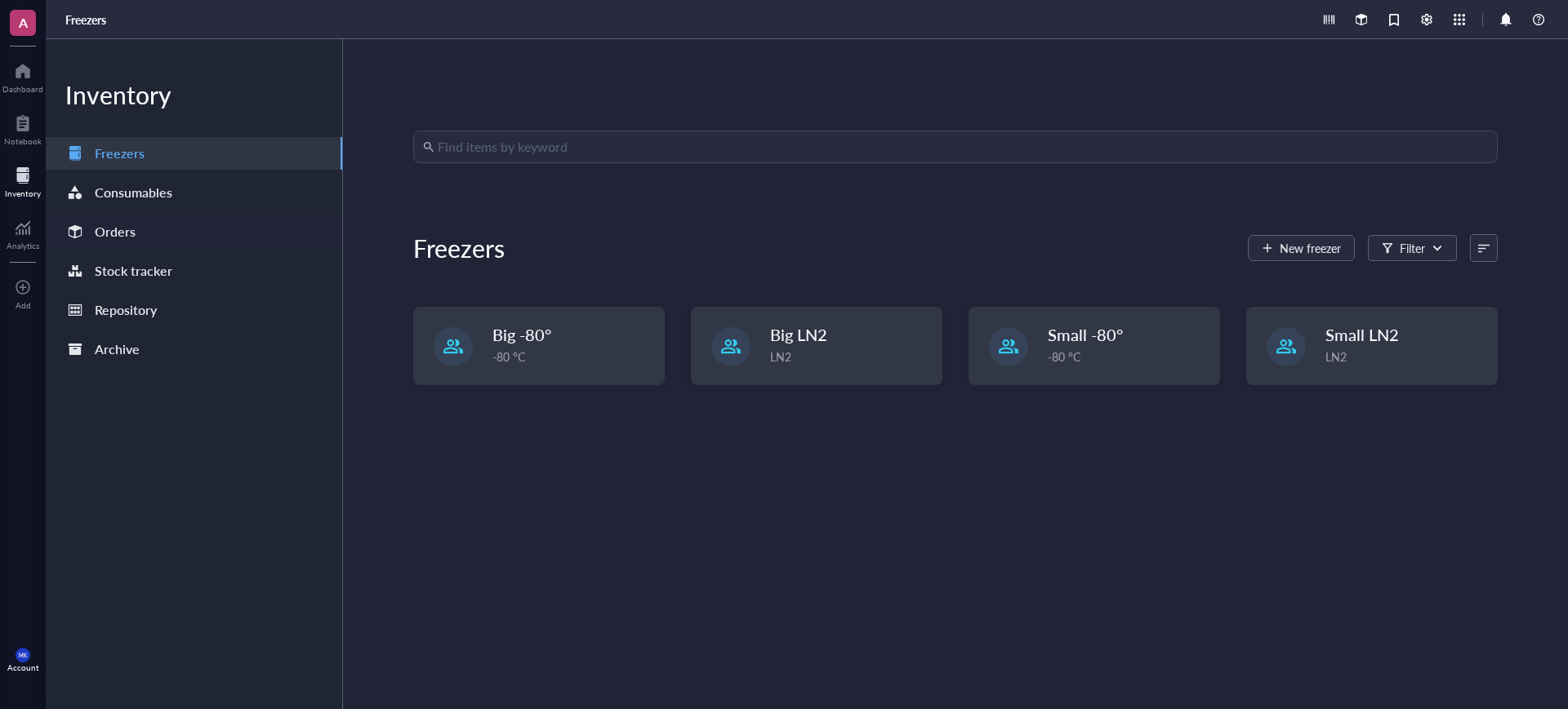
click at [181, 221] on div "Orders" at bounding box center [194, 232] width 296 height 33
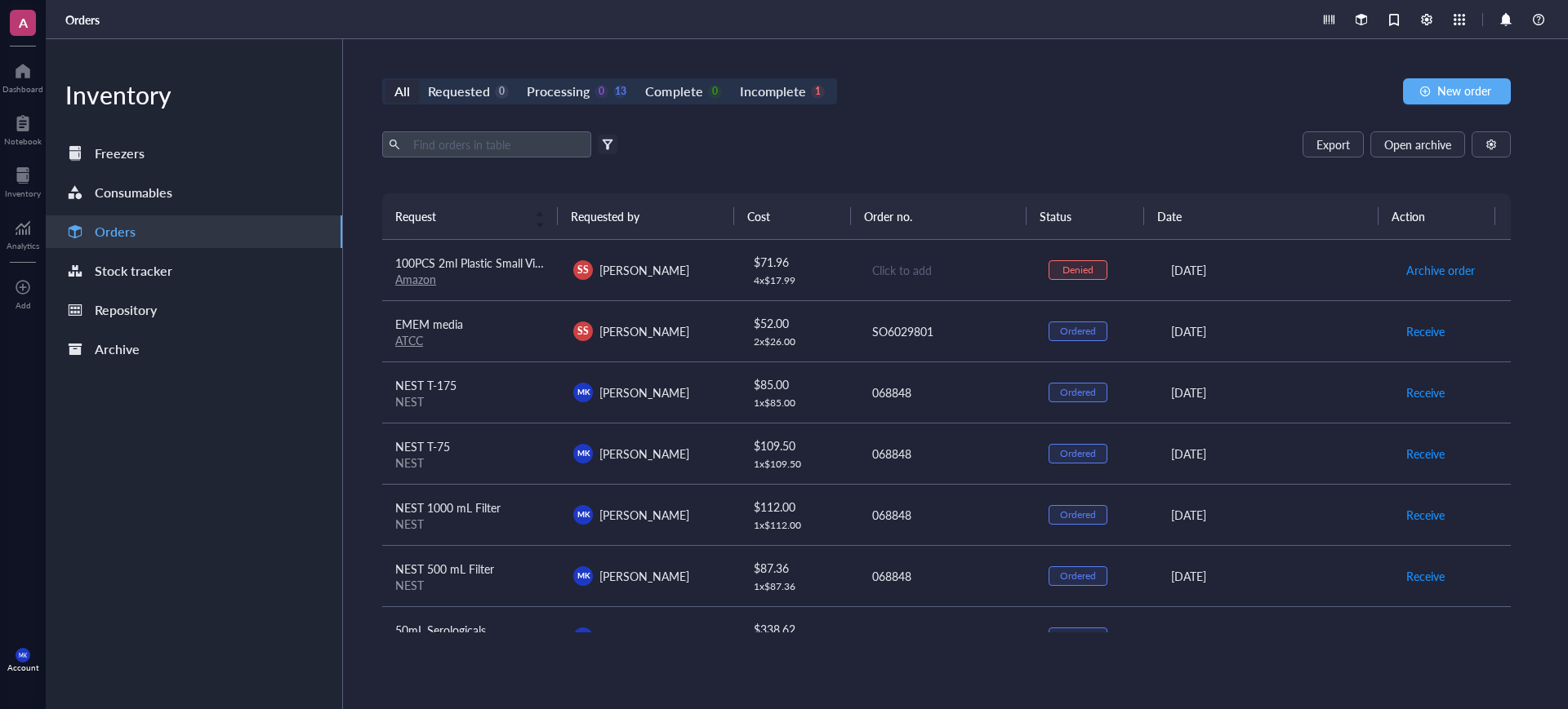
click at [928, 152] on div "Export Open archive" at bounding box center [946, 144] width 1128 height 26
click at [651, 255] on td "SS [PERSON_NAME]" at bounding box center [649, 270] width 178 height 62
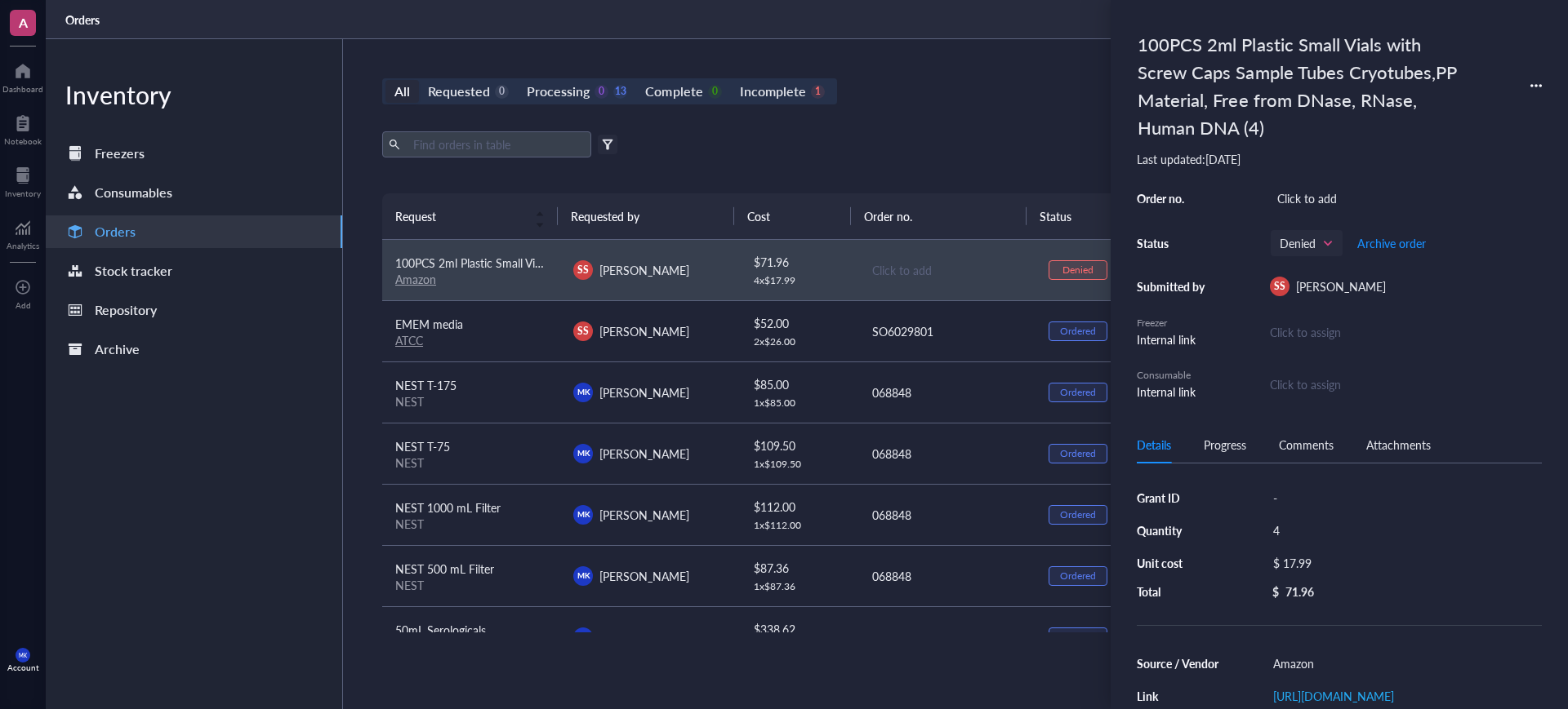
click at [1068, 97] on div "All Requested 0 Processing 0 13 Complete 0 Incomplete 1 New order" at bounding box center [946, 91] width 1128 height 26
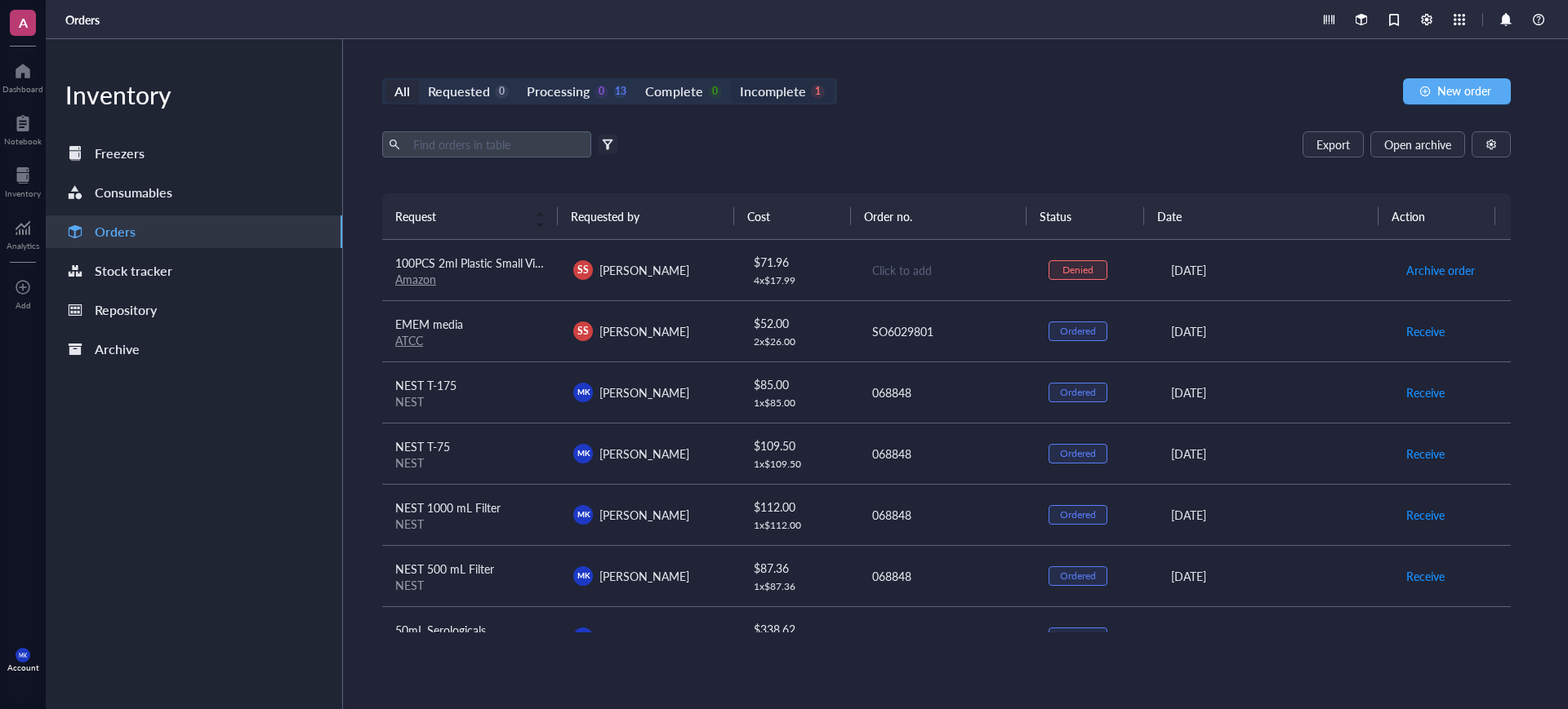
click at [811, 97] on div "1" at bounding box center [818, 91] width 14 height 14
click at [731, 80] on input "Incomplete 1" at bounding box center [731, 80] width 0 height 0
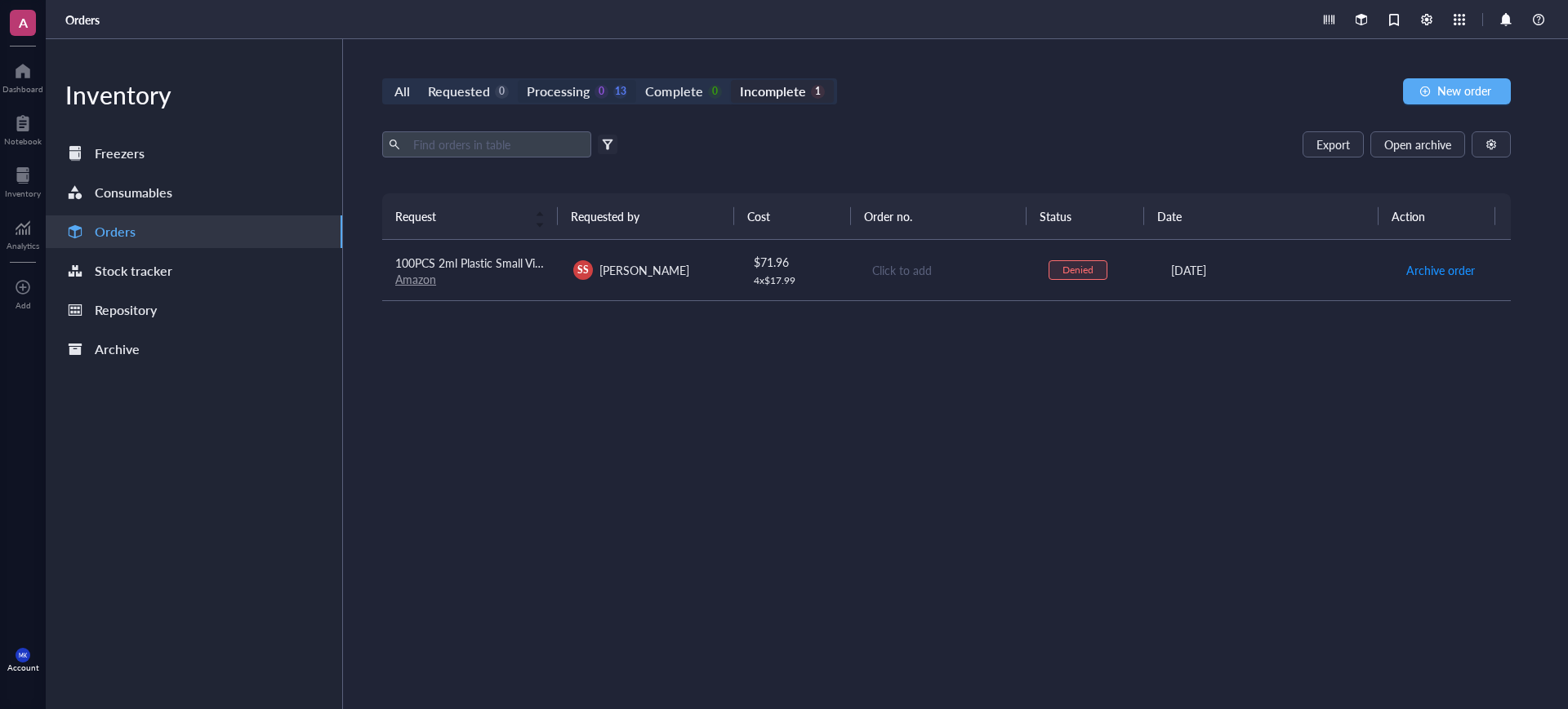
click at [567, 93] on div "Processing" at bounding box center [557, 90] width 63 height 23
click at [517, 80] on input "Processing 0 13" at bounding box center [517, 80] width 0 height 0
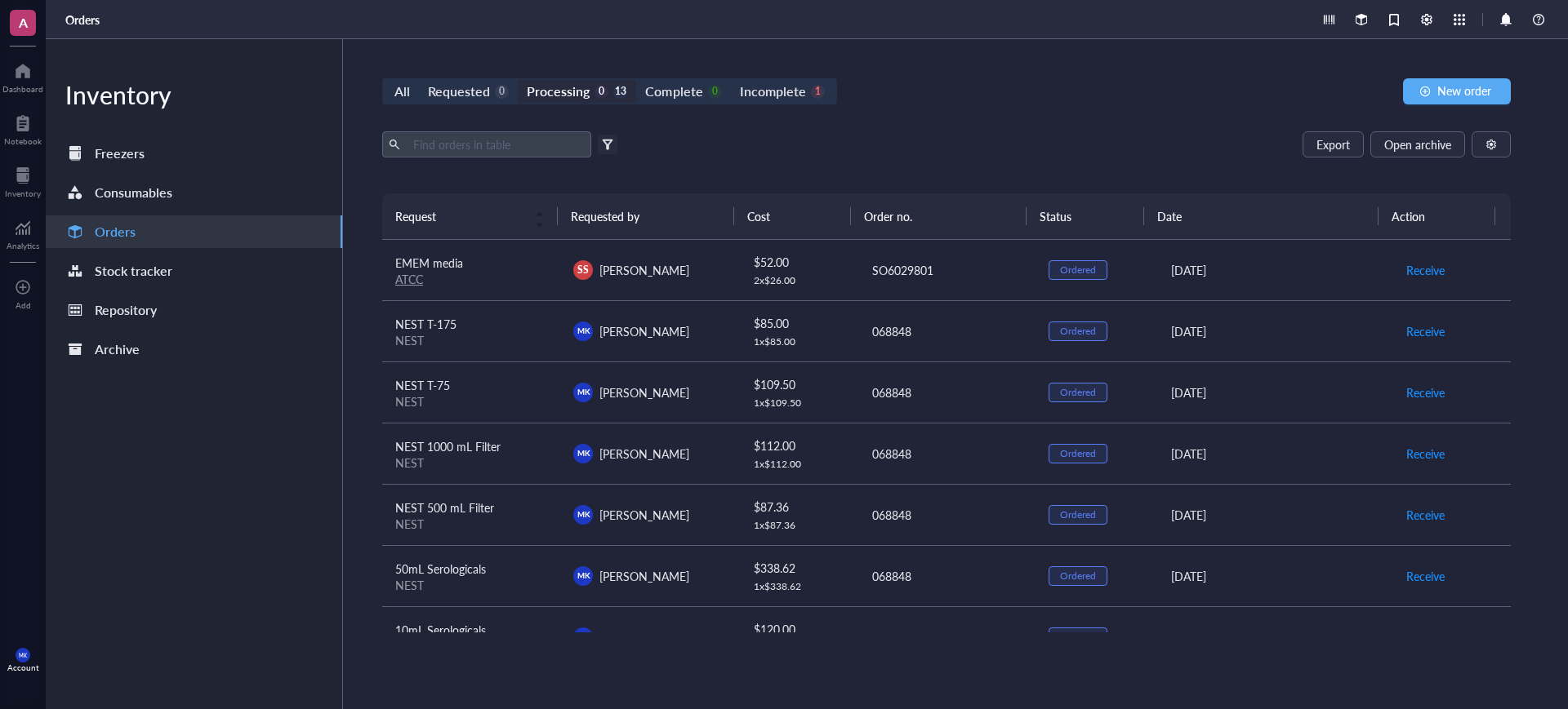
click at [872, 180] on div "Export Open archive Filter by: Requester Requested on Source / Vendor Last upda…" at bounding box center [946, 162] width 1128 height 62
